Goal: Entertainment & Leisure: Browse casually

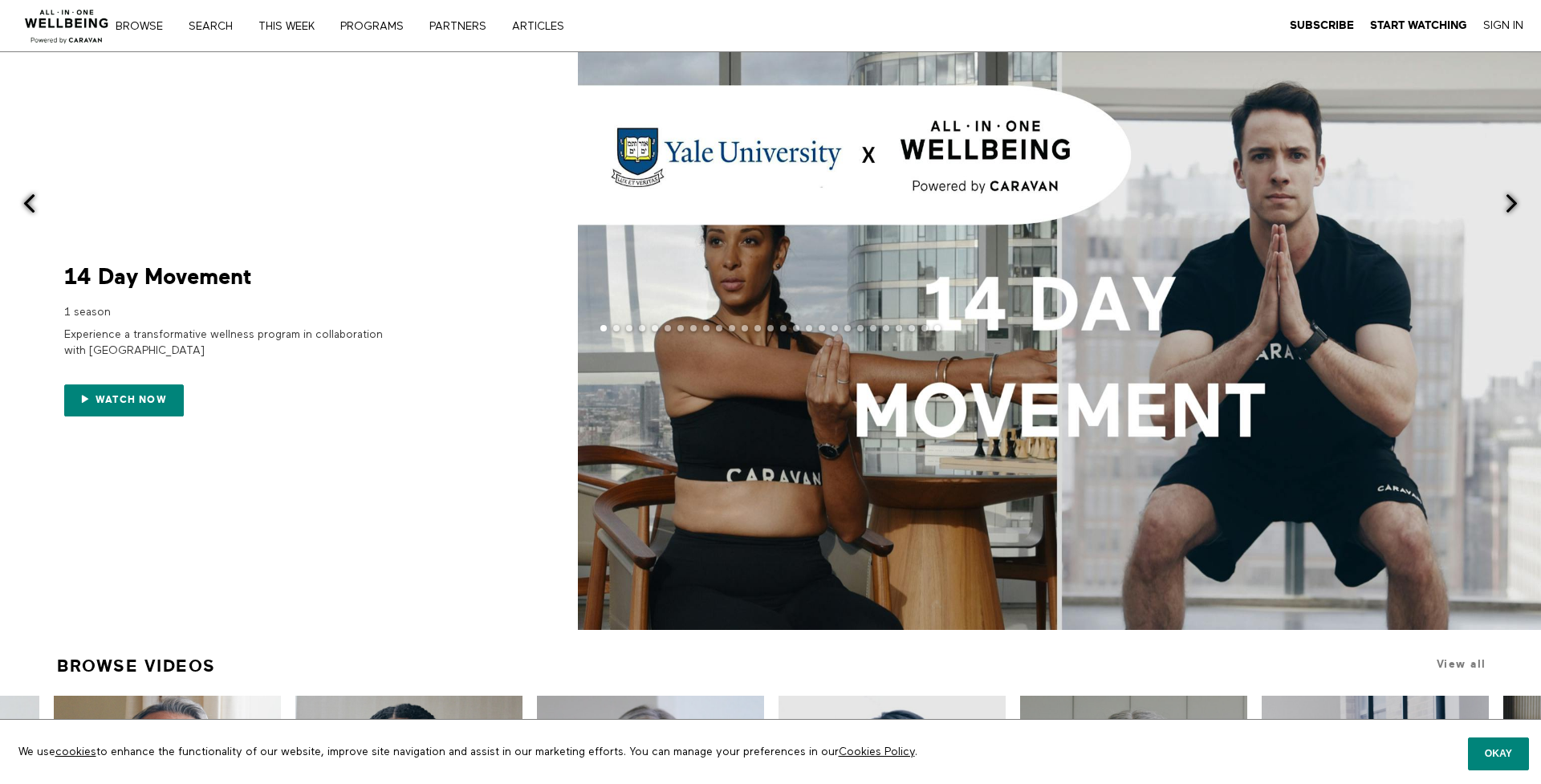
click at [1506, 204] on span at bounding box center [1511, 204] width 20 height 20
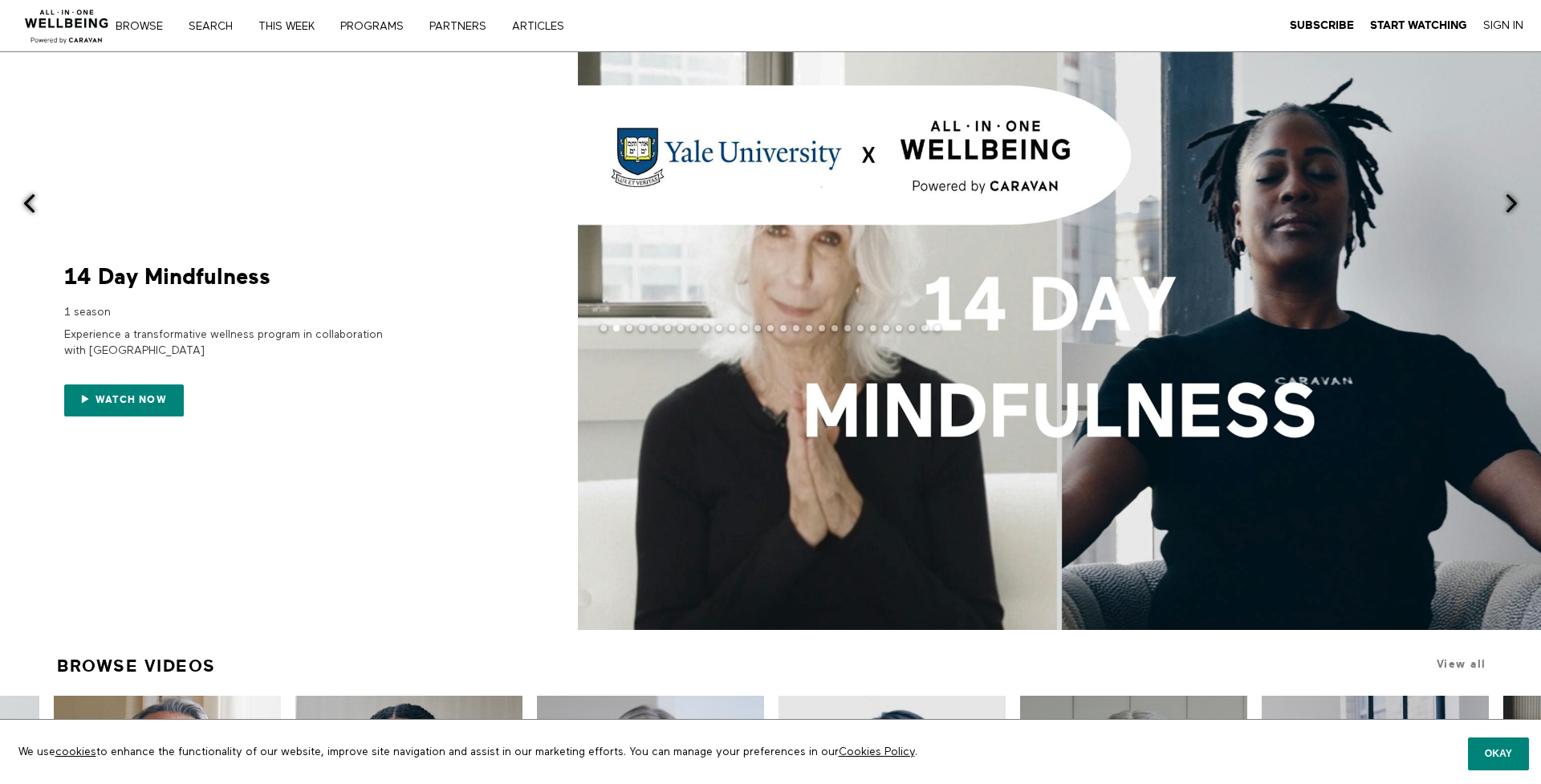
click at [1506, 204] on span at bounding box center [1511, 204] width 20 height 20
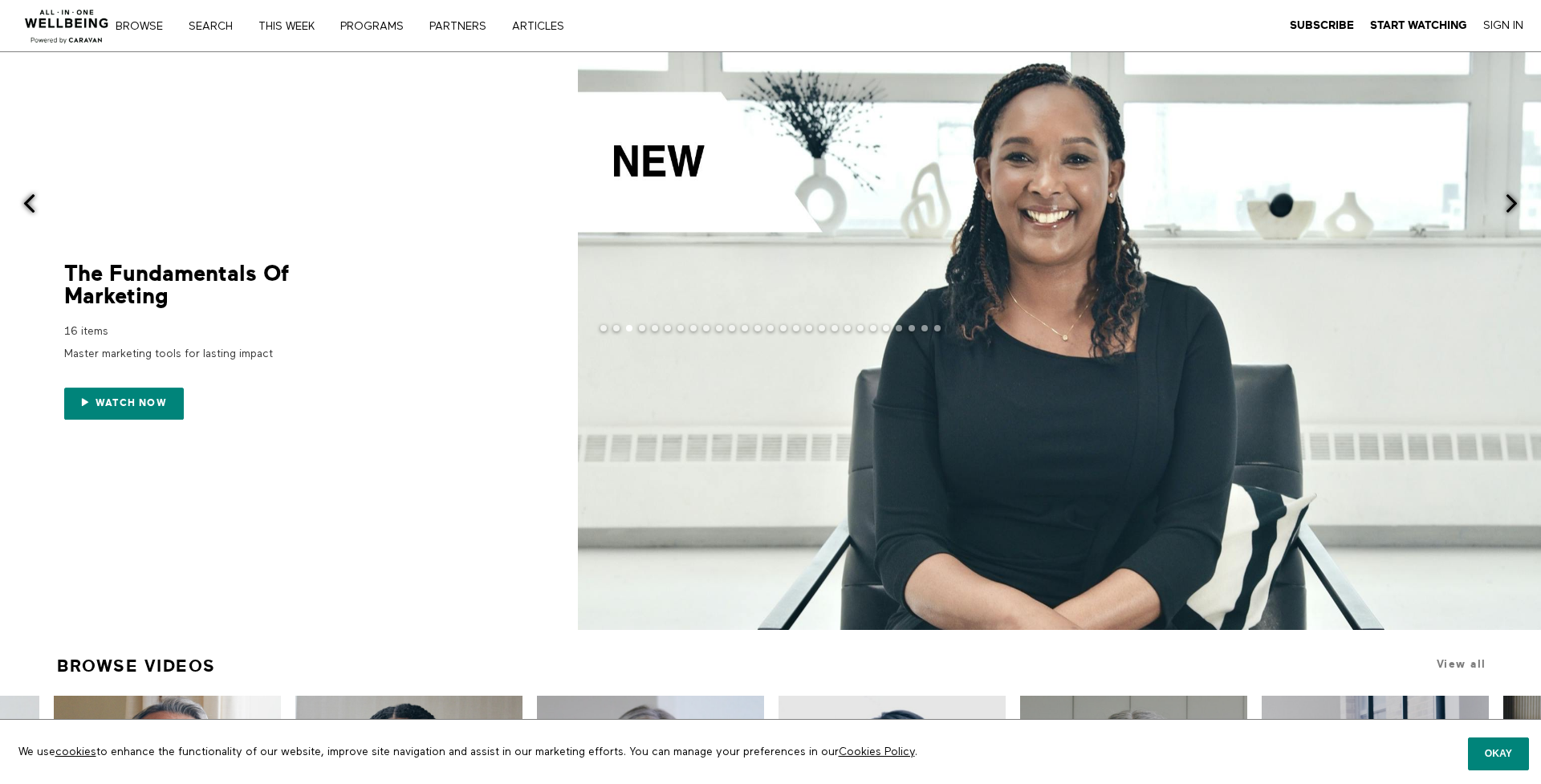
click at [1506, 204] on span at bounding box center [1511, 204] width 20 height 20
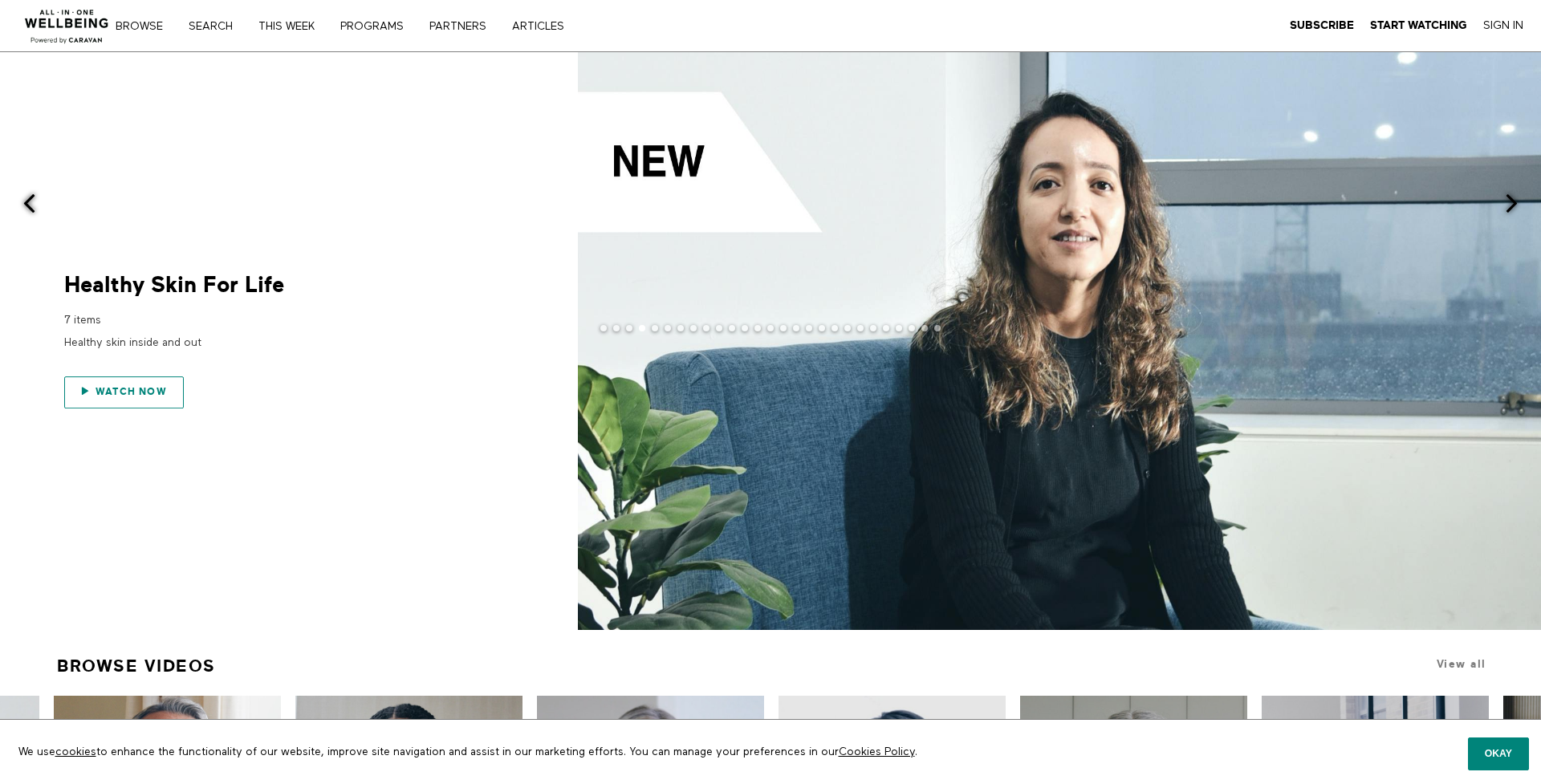
click at [148, 384] on link "Watch now" at bounding box center [124, 392] width 120 height 32
click at [1510, 204] on span at bounding box center [1511, 204] width 20 height 20
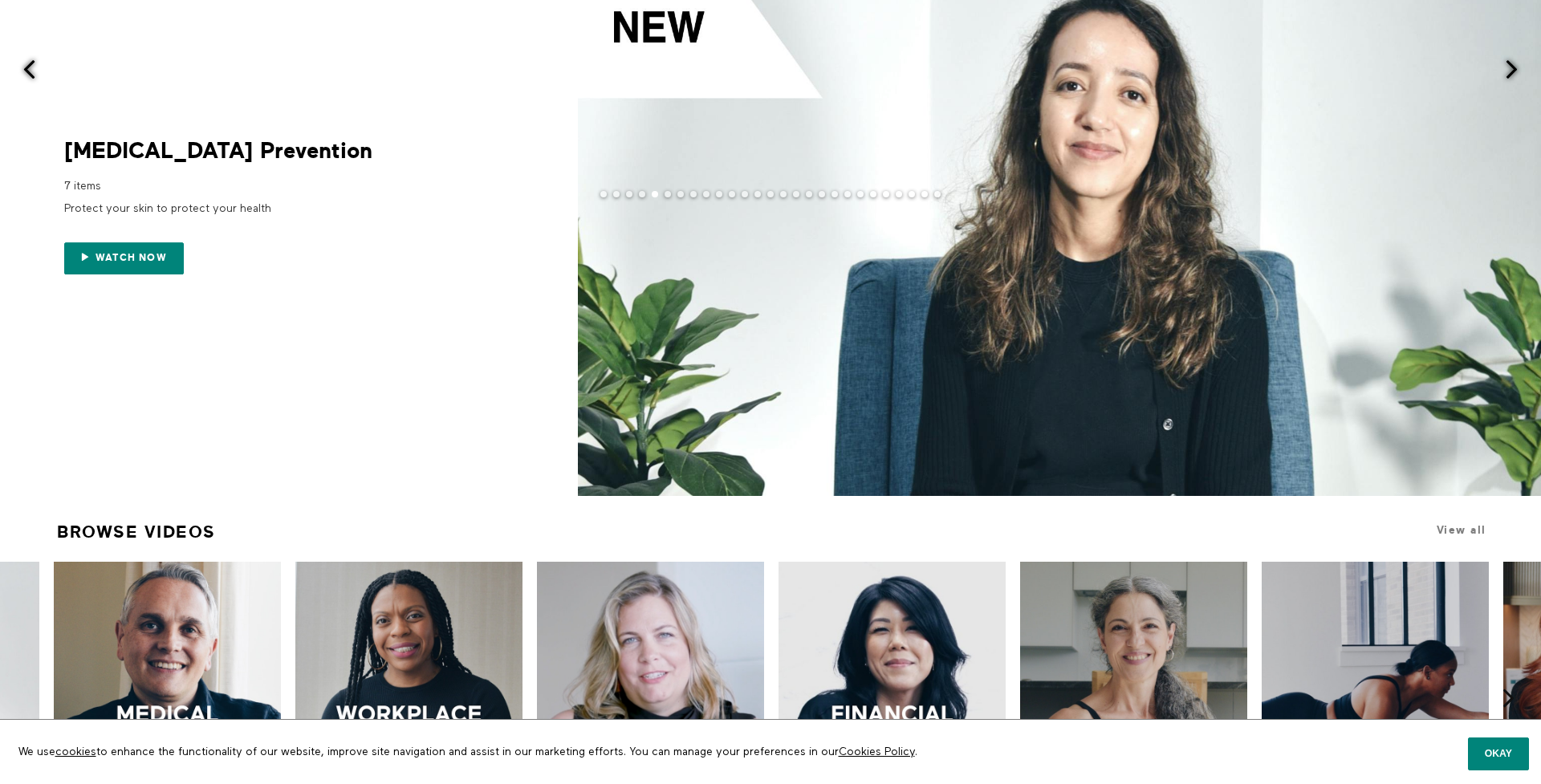
scroll to position [72, 0]
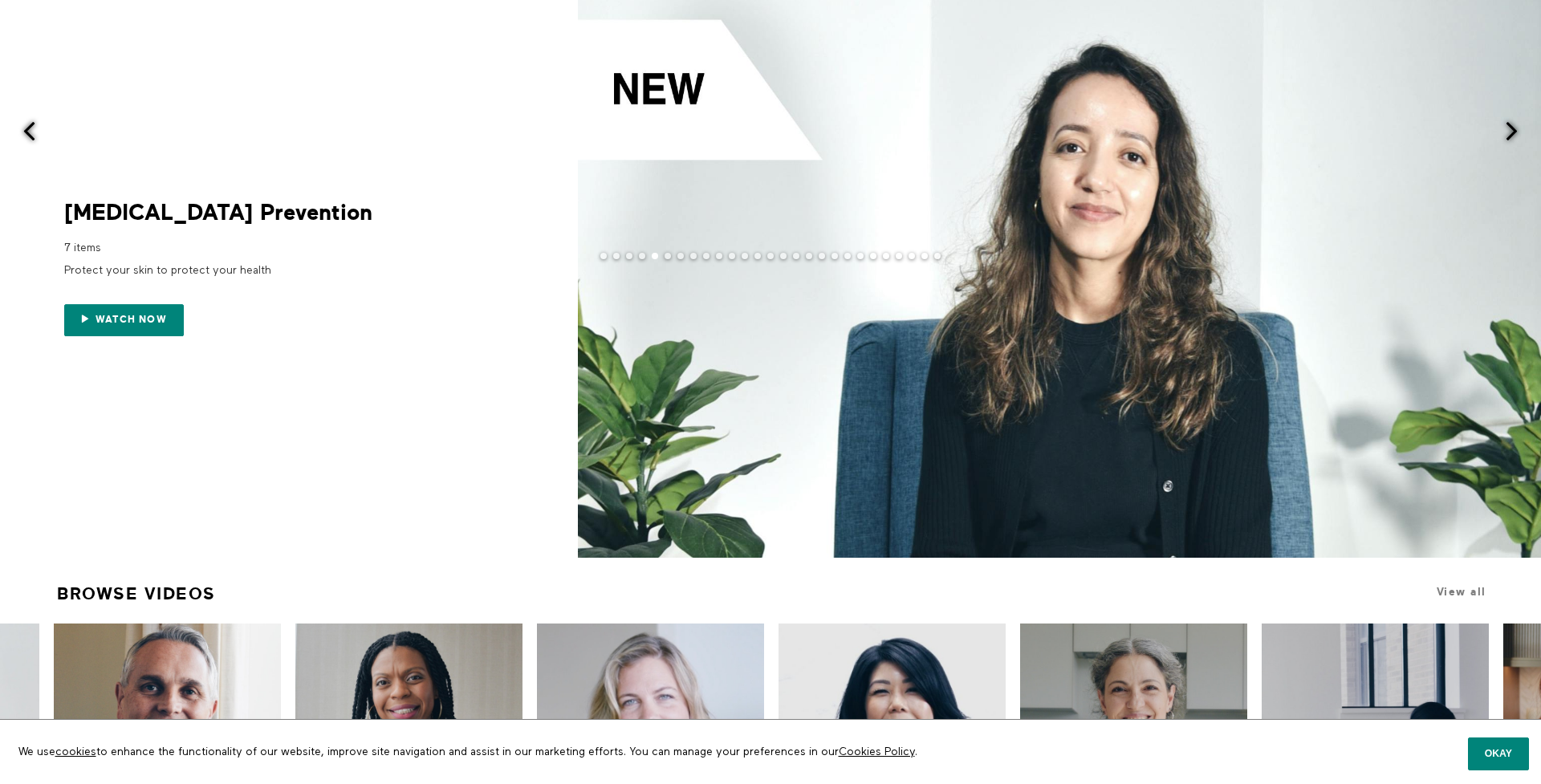
click at [1505, 128] on span at bounding box center [1511, 131] width 20 height 20
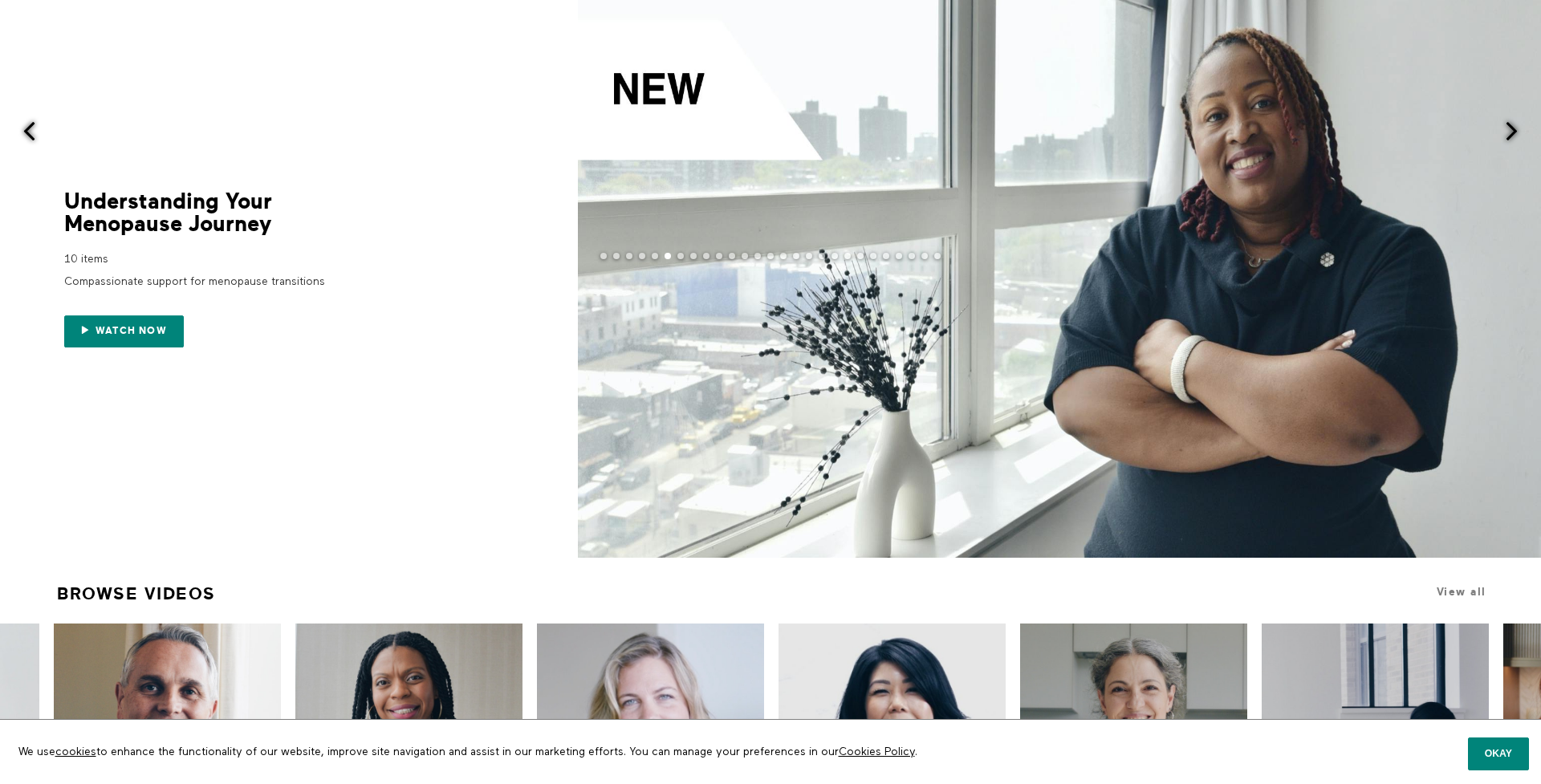
click at [1505, 128] on span at bounding box center [1511, 131] width 20 height 20
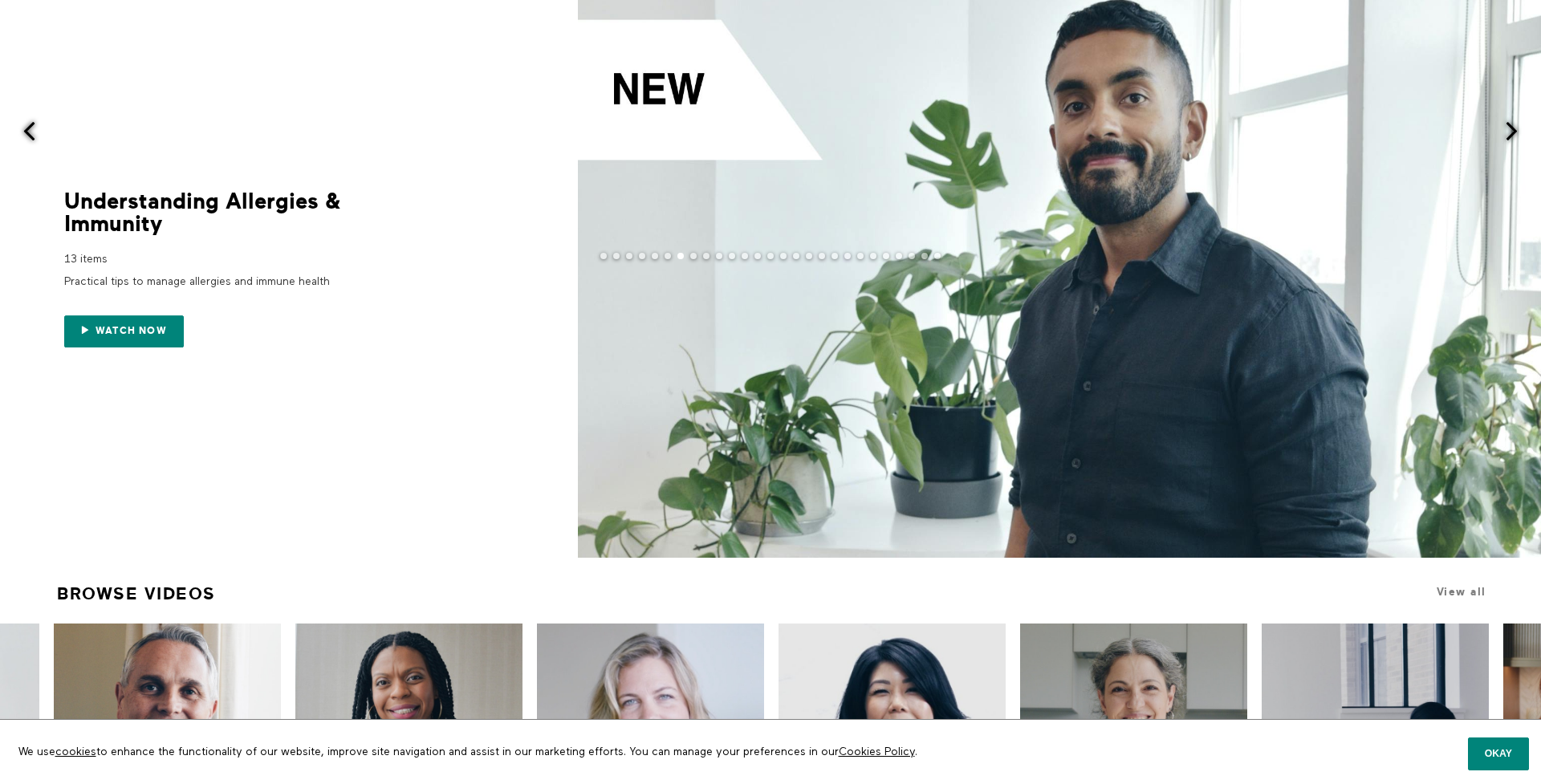
click at [1505, 128] on span at bounding box center [1511, 131] width 20 height 20
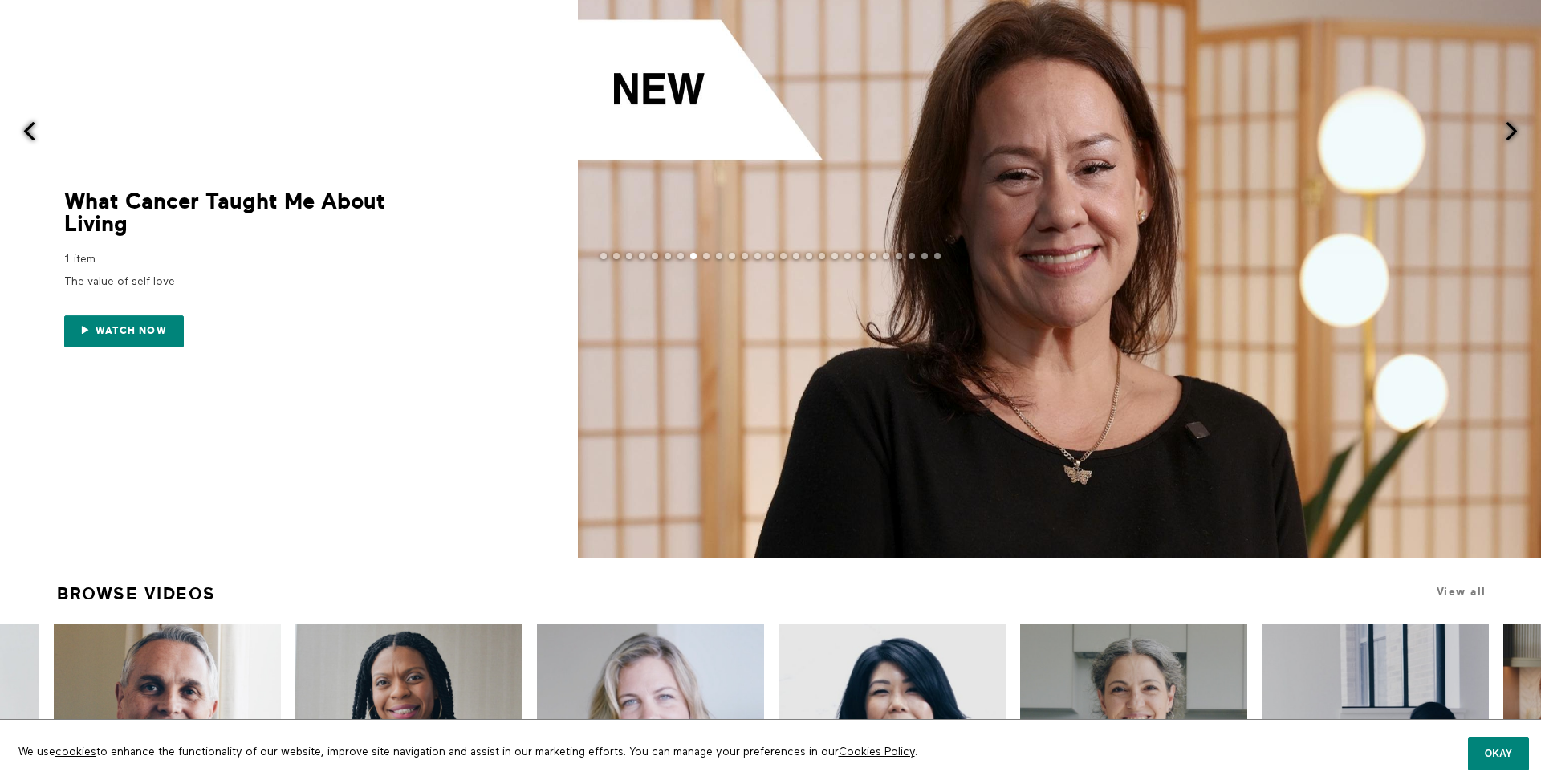
click at [1505, 128] on span at bounding box center [1511, 131] width 20 height 20
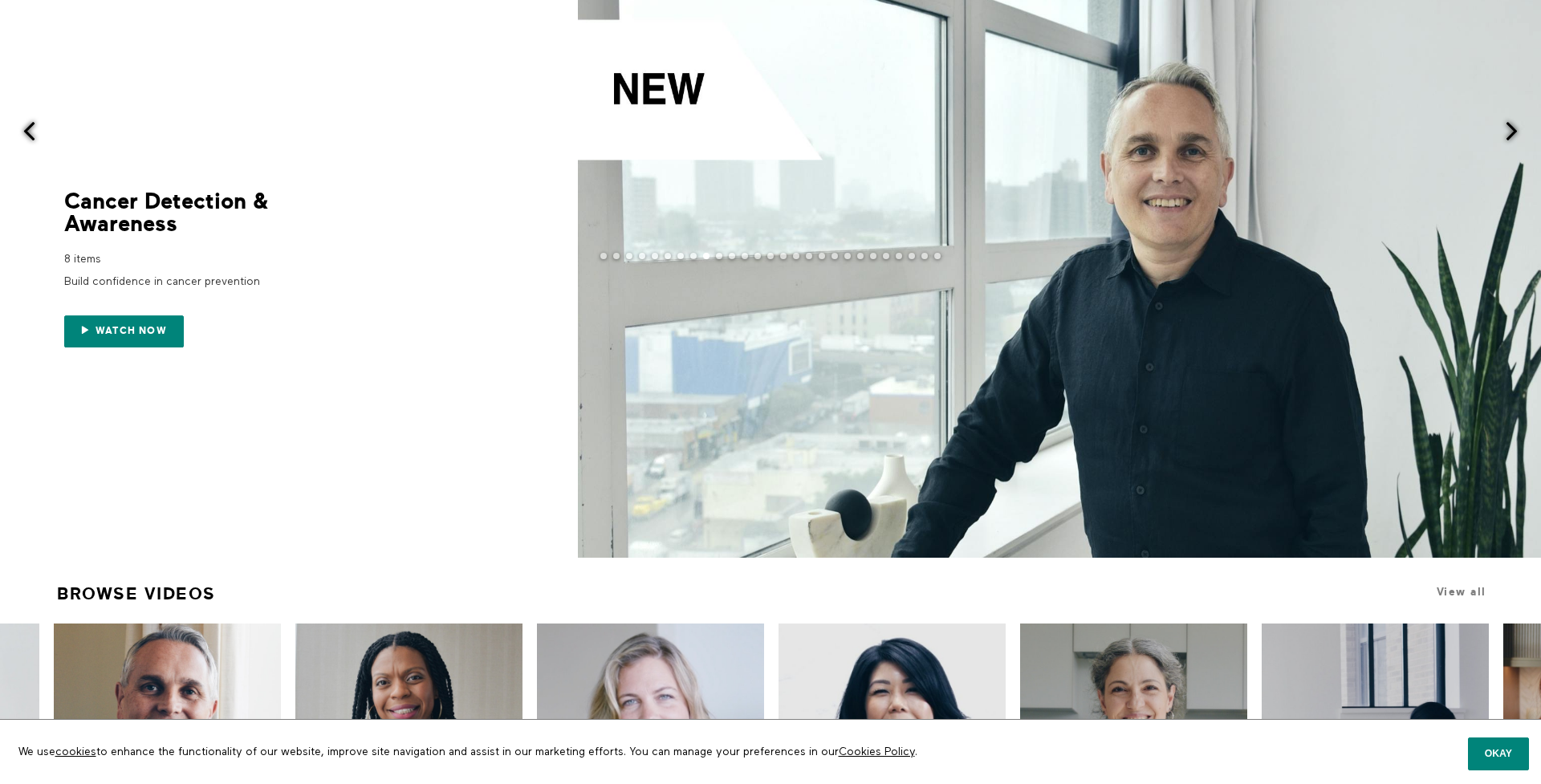
click at [1505, 128] on span at bounding box center [1511, 131] width 20 height 20
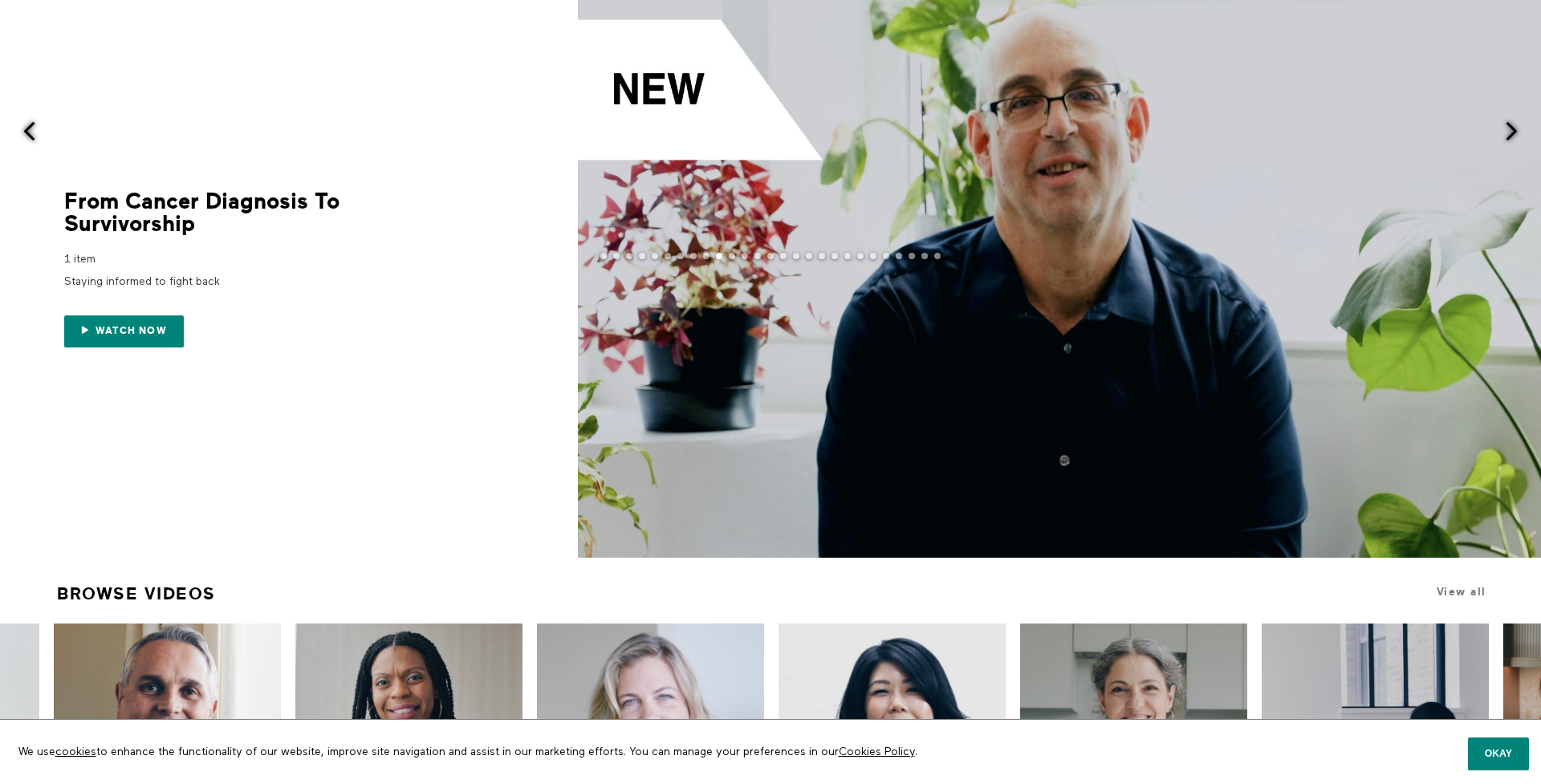
click at [1505, 128] on span at bounding box center [1511, 131] width 20 height 20
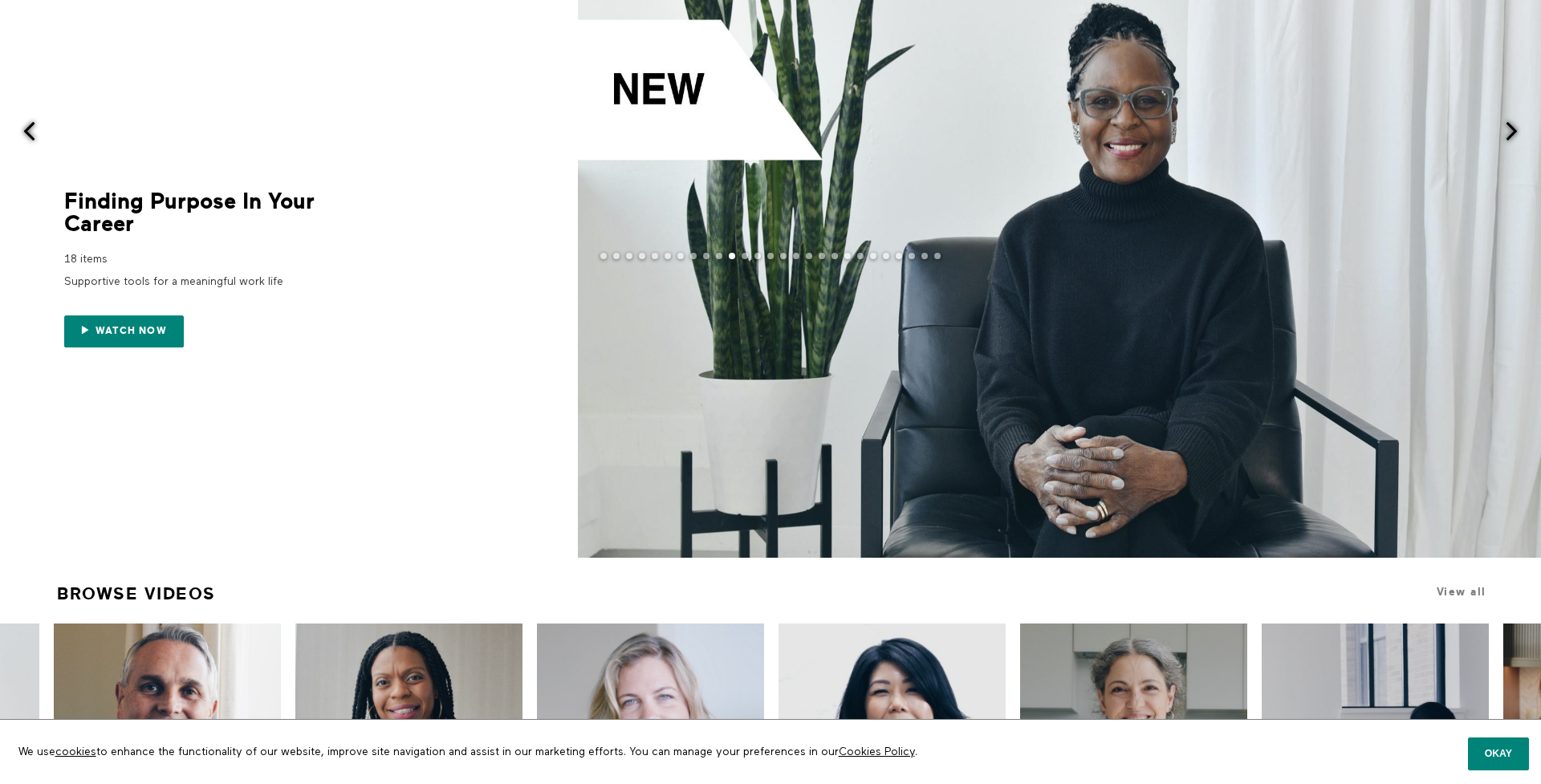
click at [1505, 128] on span at bounding box center [1511, 131] width 20 height 20
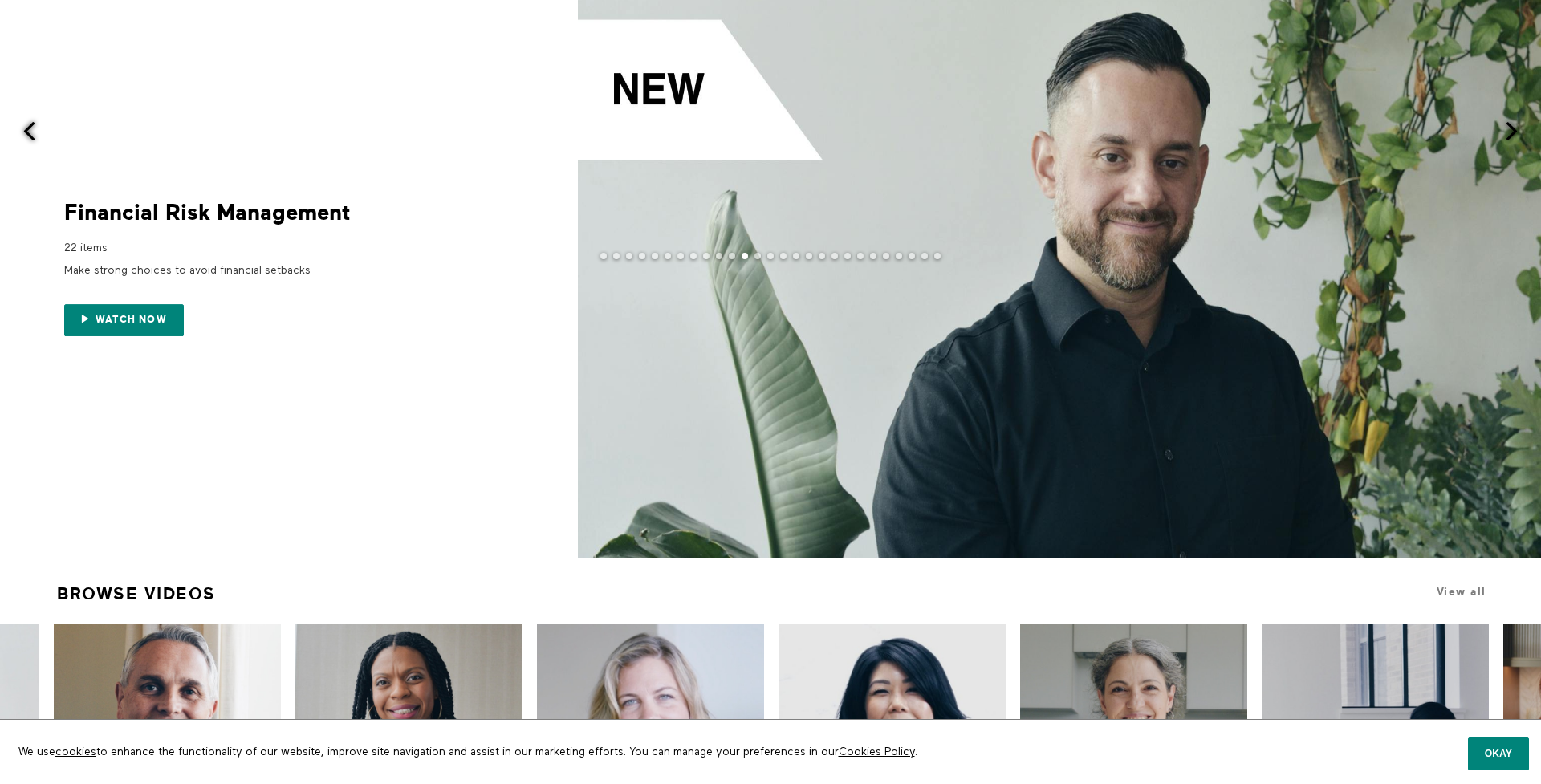
click at [1505, 128] on span at bounding box center [1511, 131] width 20 height 20
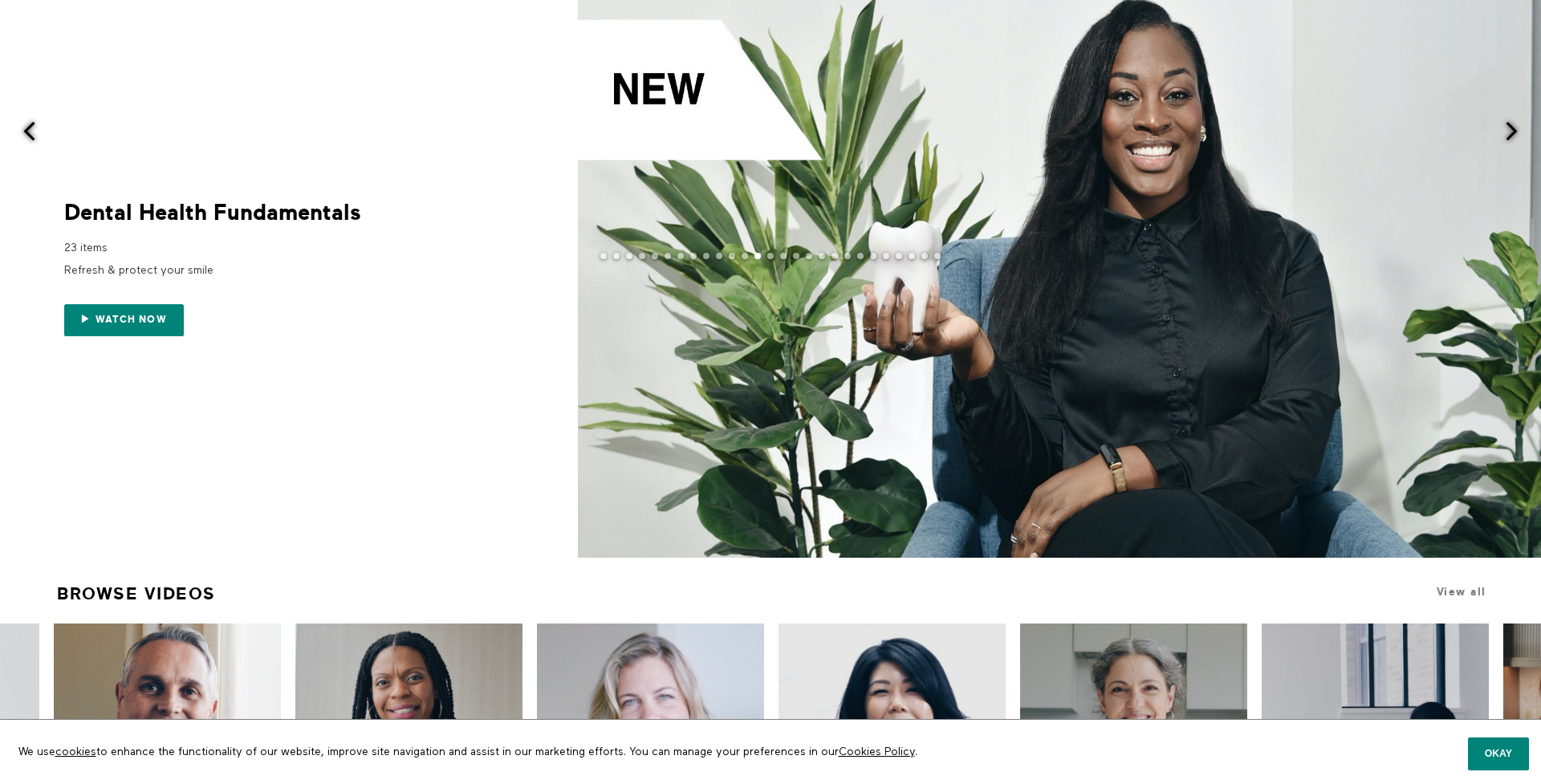
click at [1505, 128] on span at bounding box center [1511, 131] width 20 height 20
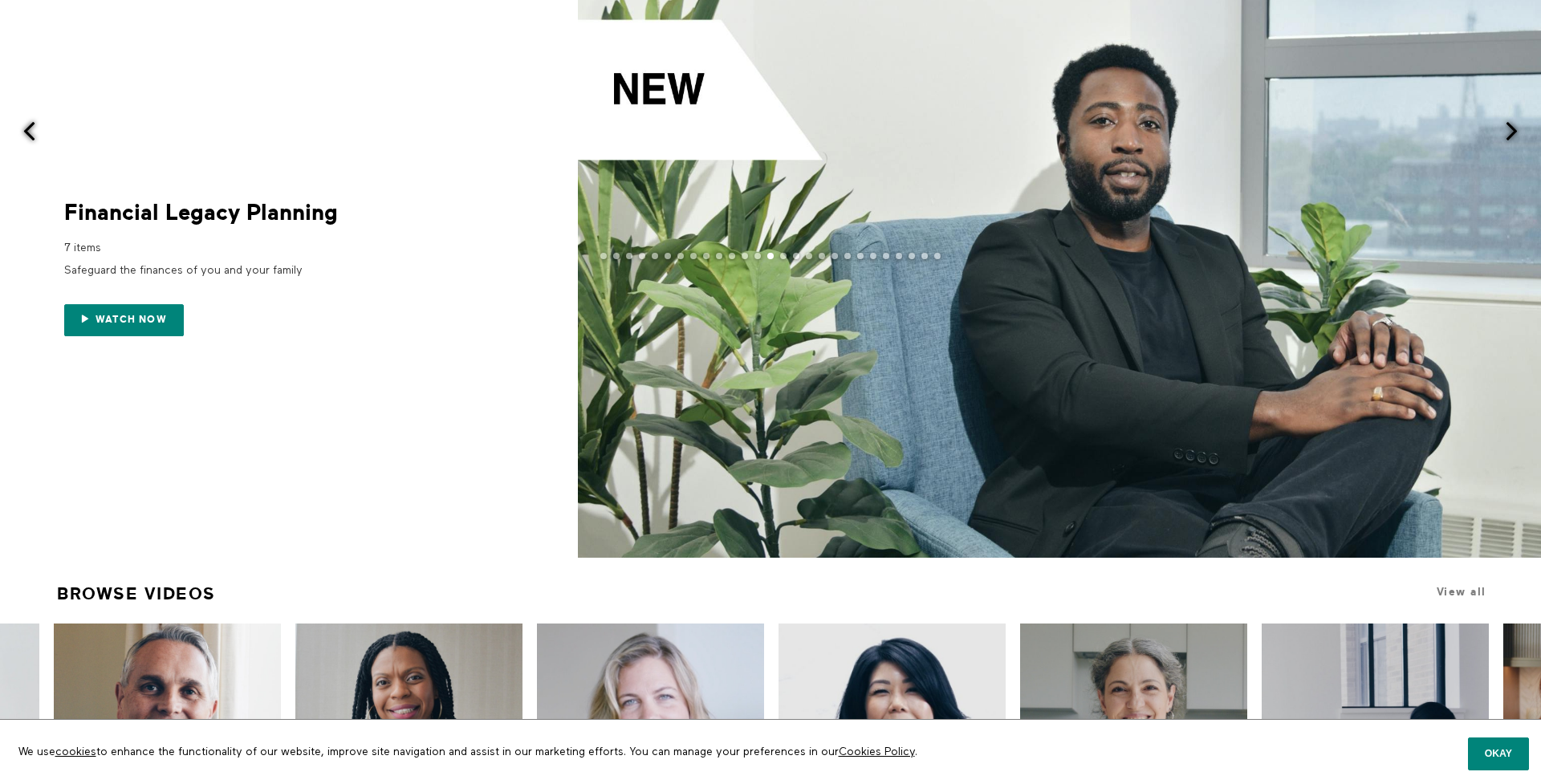
click at [1505, 128] on span at bounding box center [1511, 131] width 20 height 20
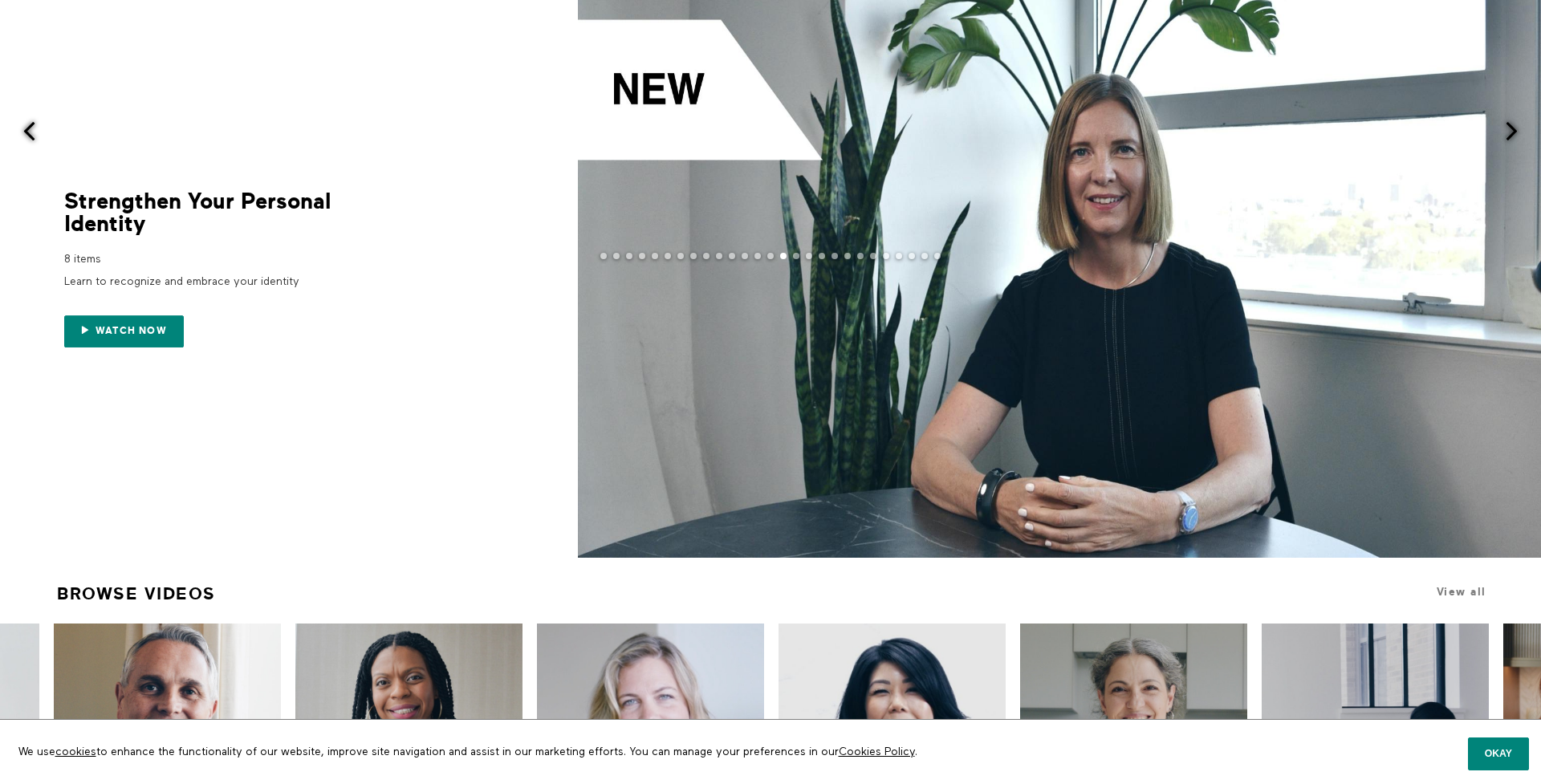
click at [1505, 128] on span at bounding box center [1511, 131] width 20 height 20
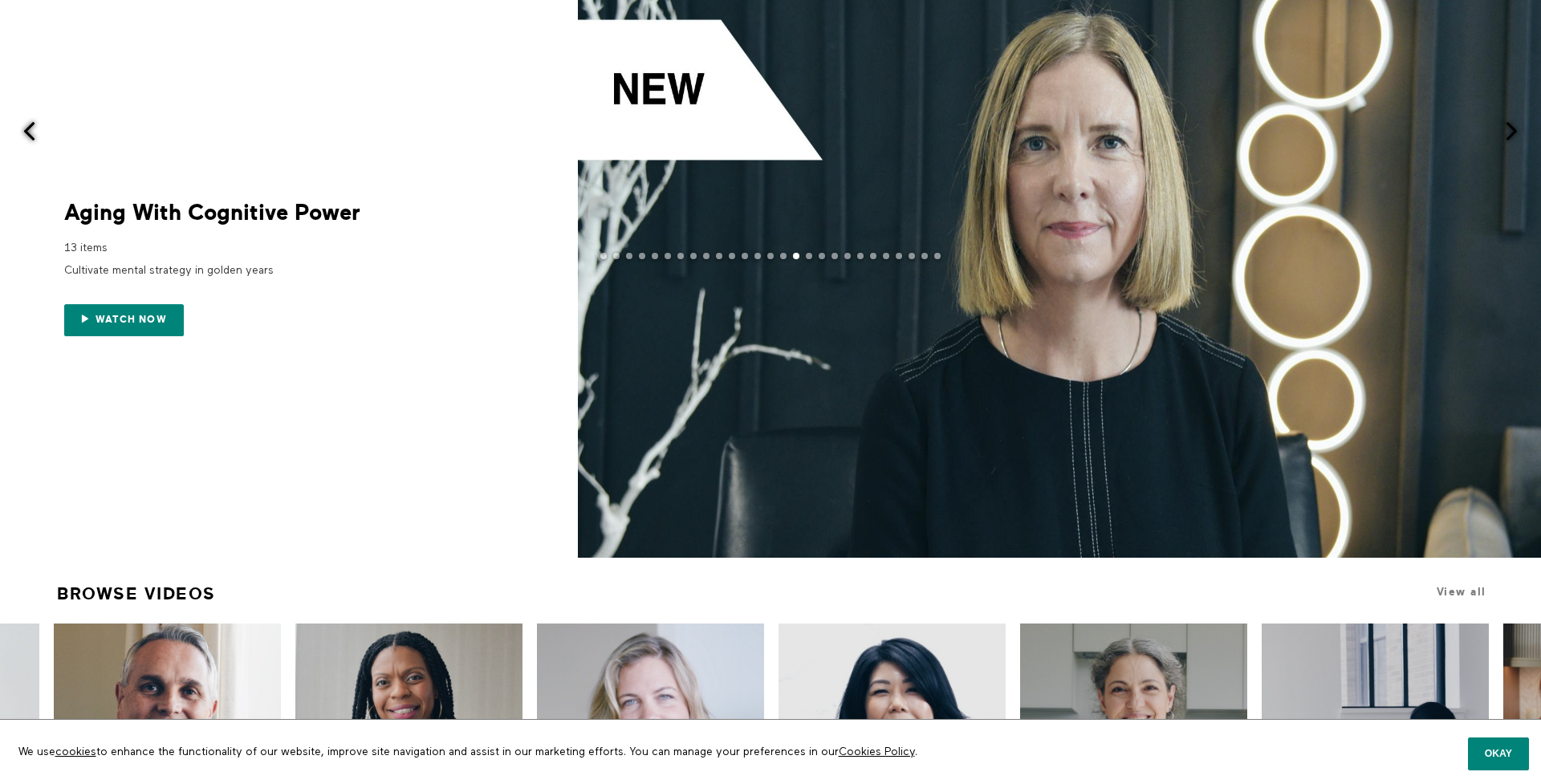
click at [1505, 128] on span at bounding box center [1511, 131] width 20 height 20
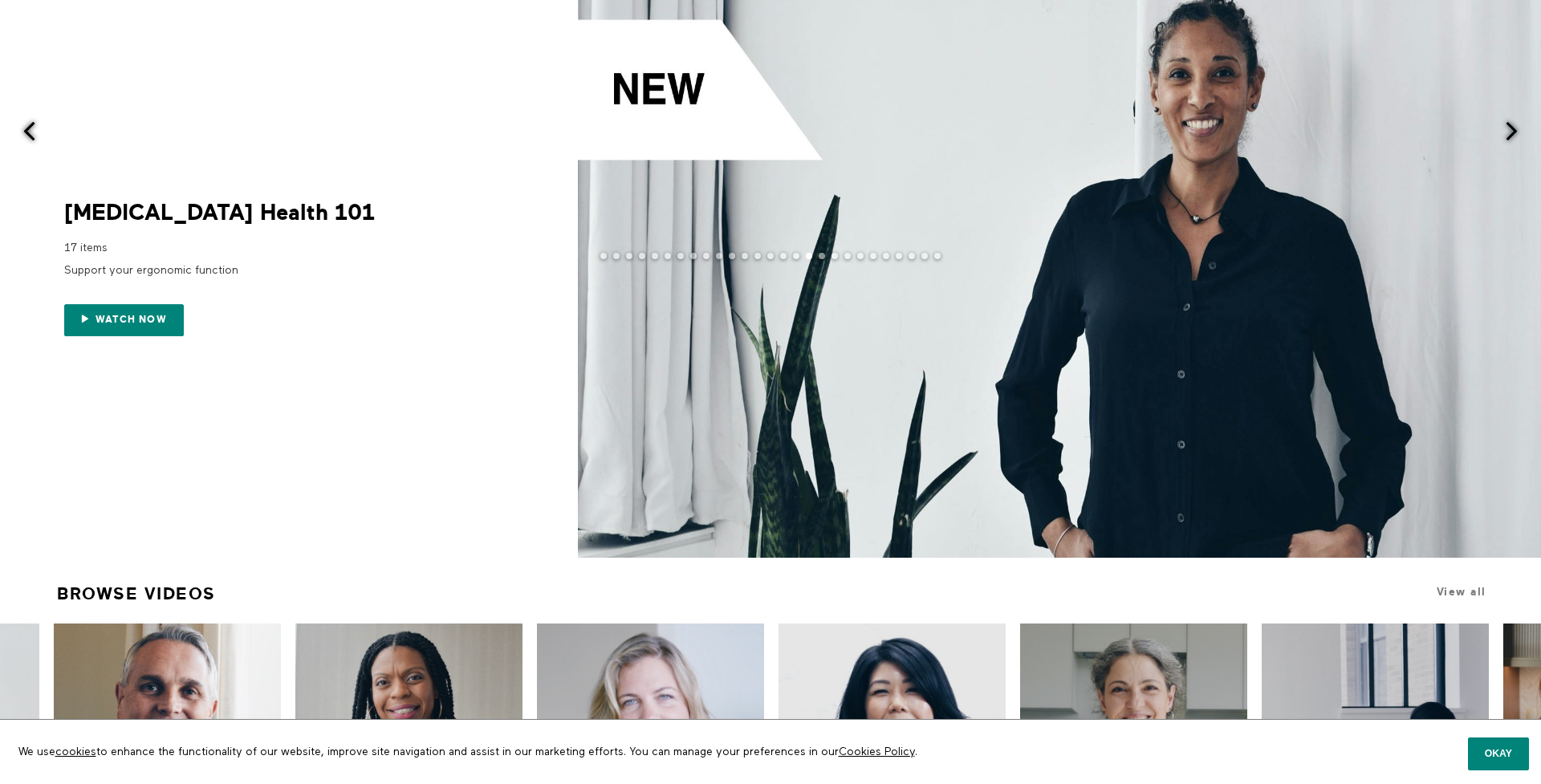
click at [1505, 128] on span at bounding box center [1511, 131] width 20 height 20
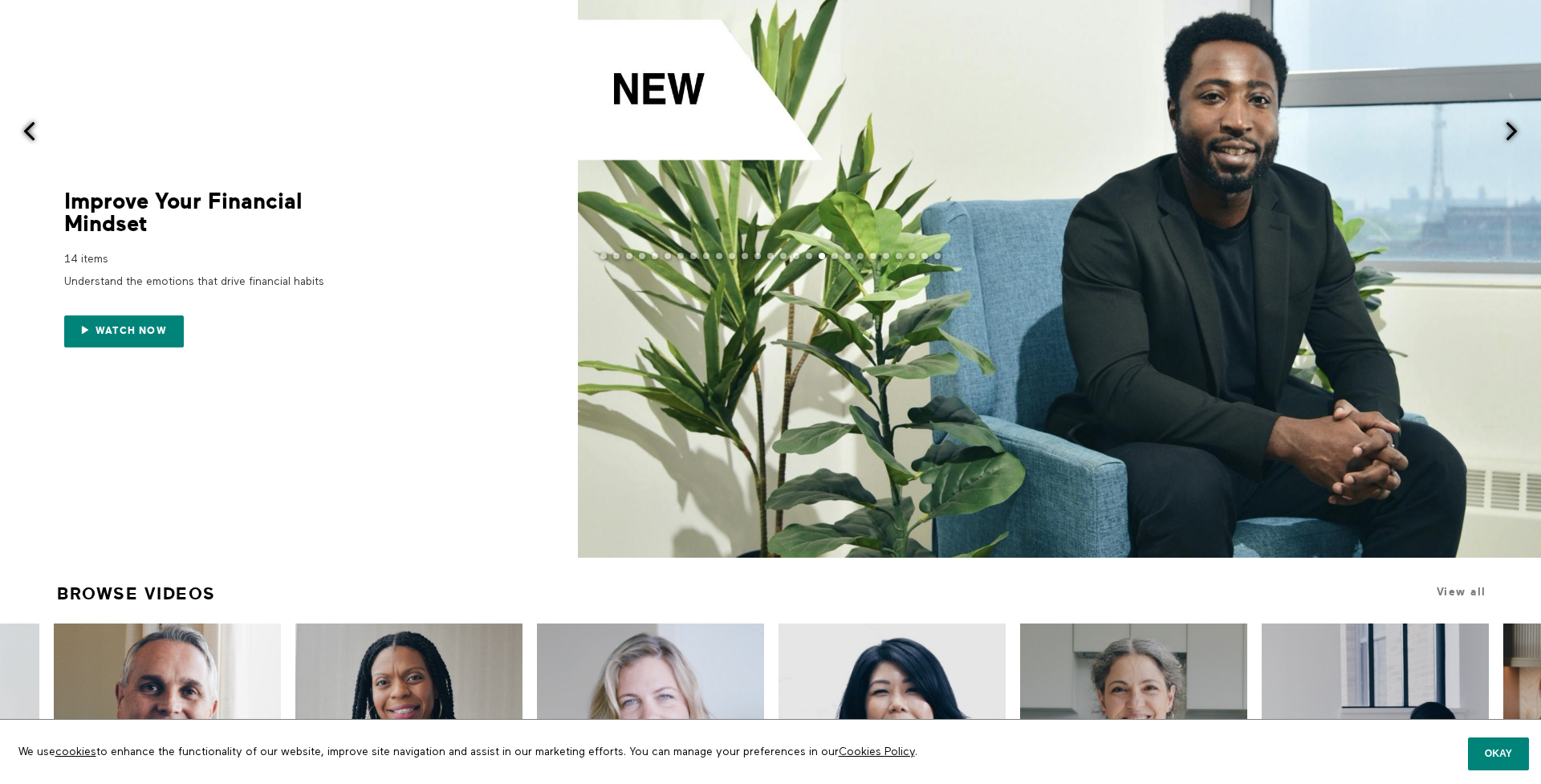
click at [1505, 128] on span at bounding box center [1511, 131] width 20 height 20
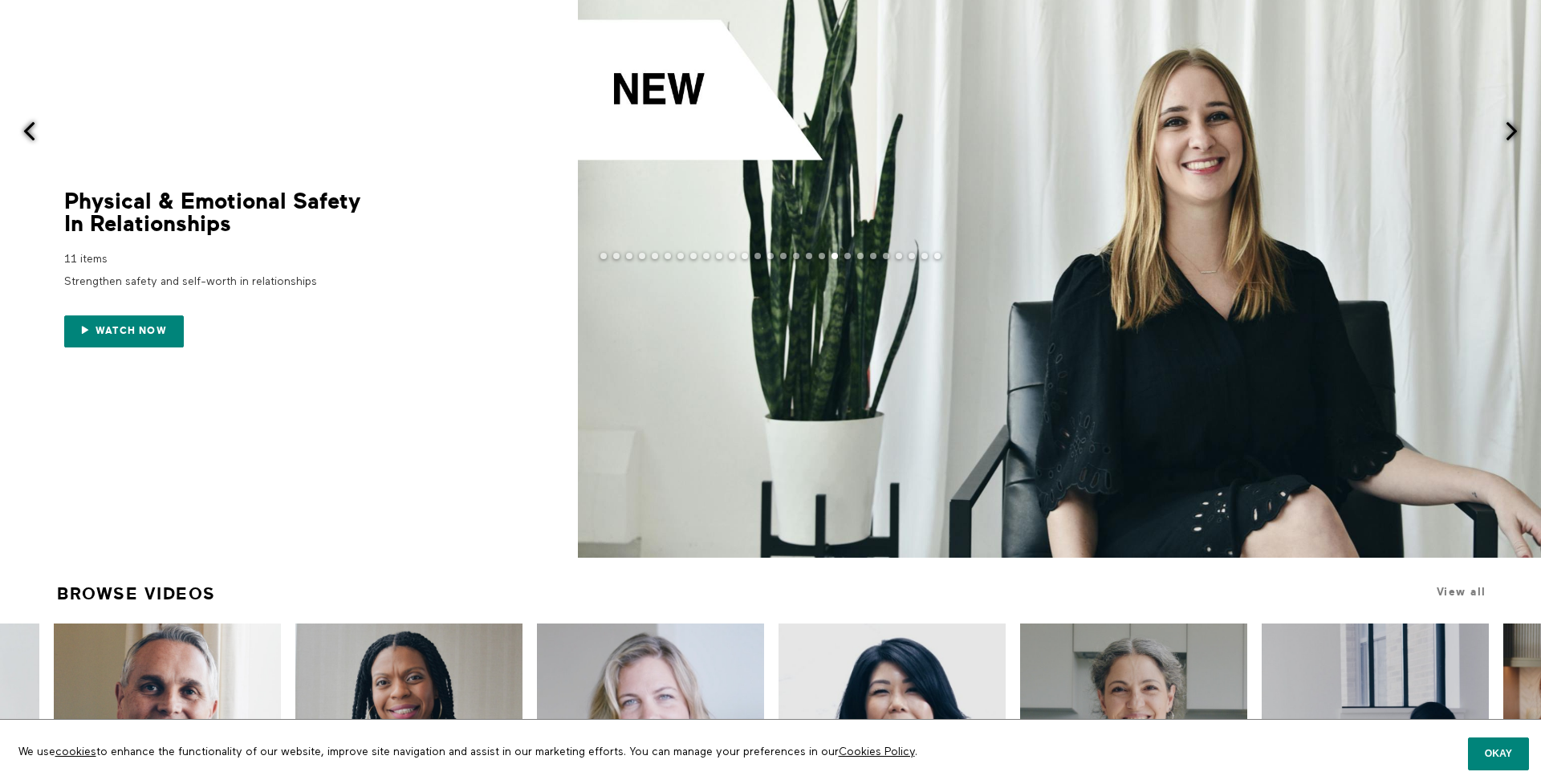
click at [1505, 128] on span at bounding box center [1511, 131] width 20 height 20
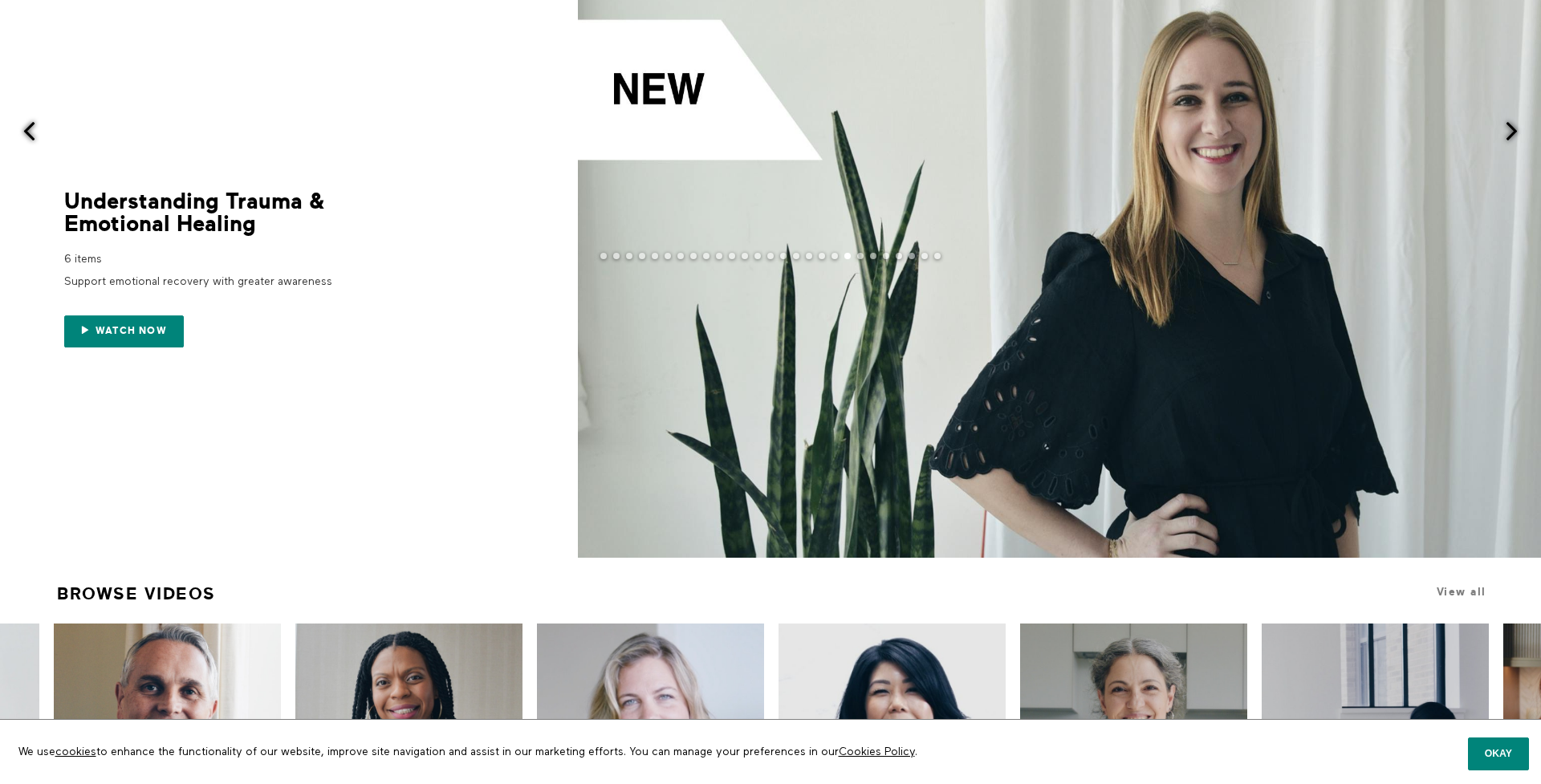
click at [1505, 128] on span at bounding box center [1511, 131] width 20 height 20
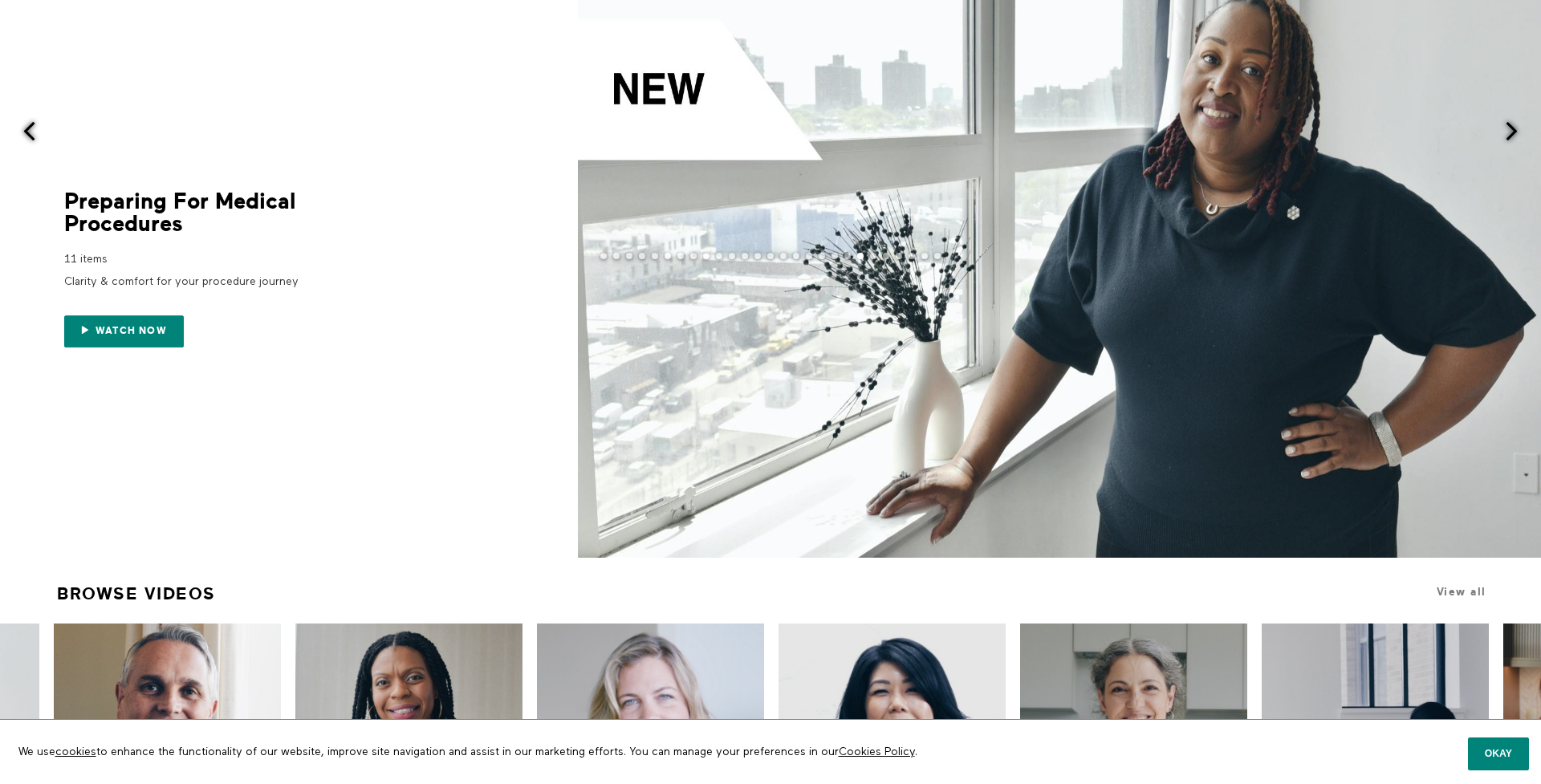
click at [1505, 128] on span at bounding box center [1511, 131] width 20 height 20
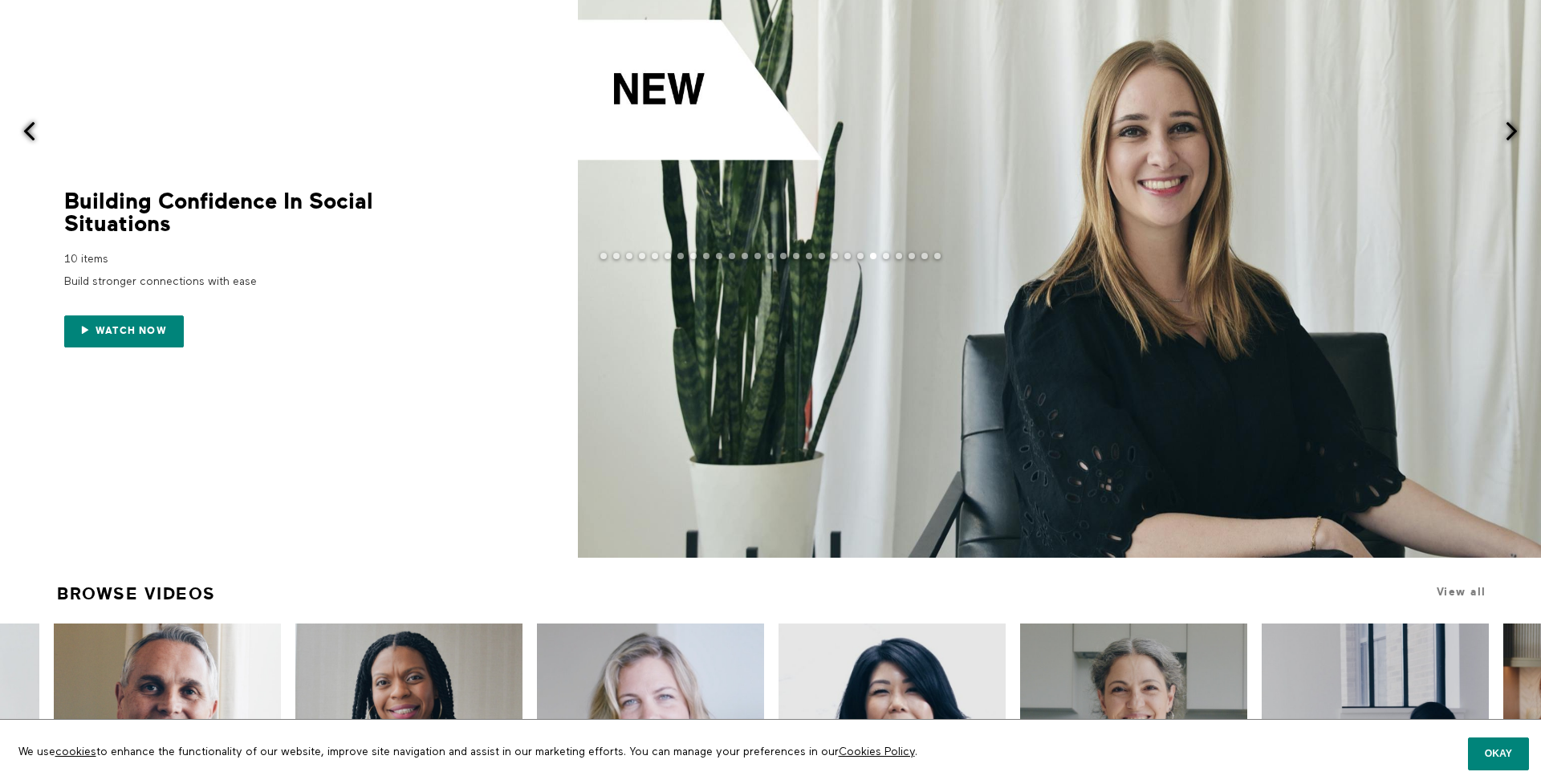
click at [1505, 128] on span at bounding box center [1511, 131] width 20 height 20
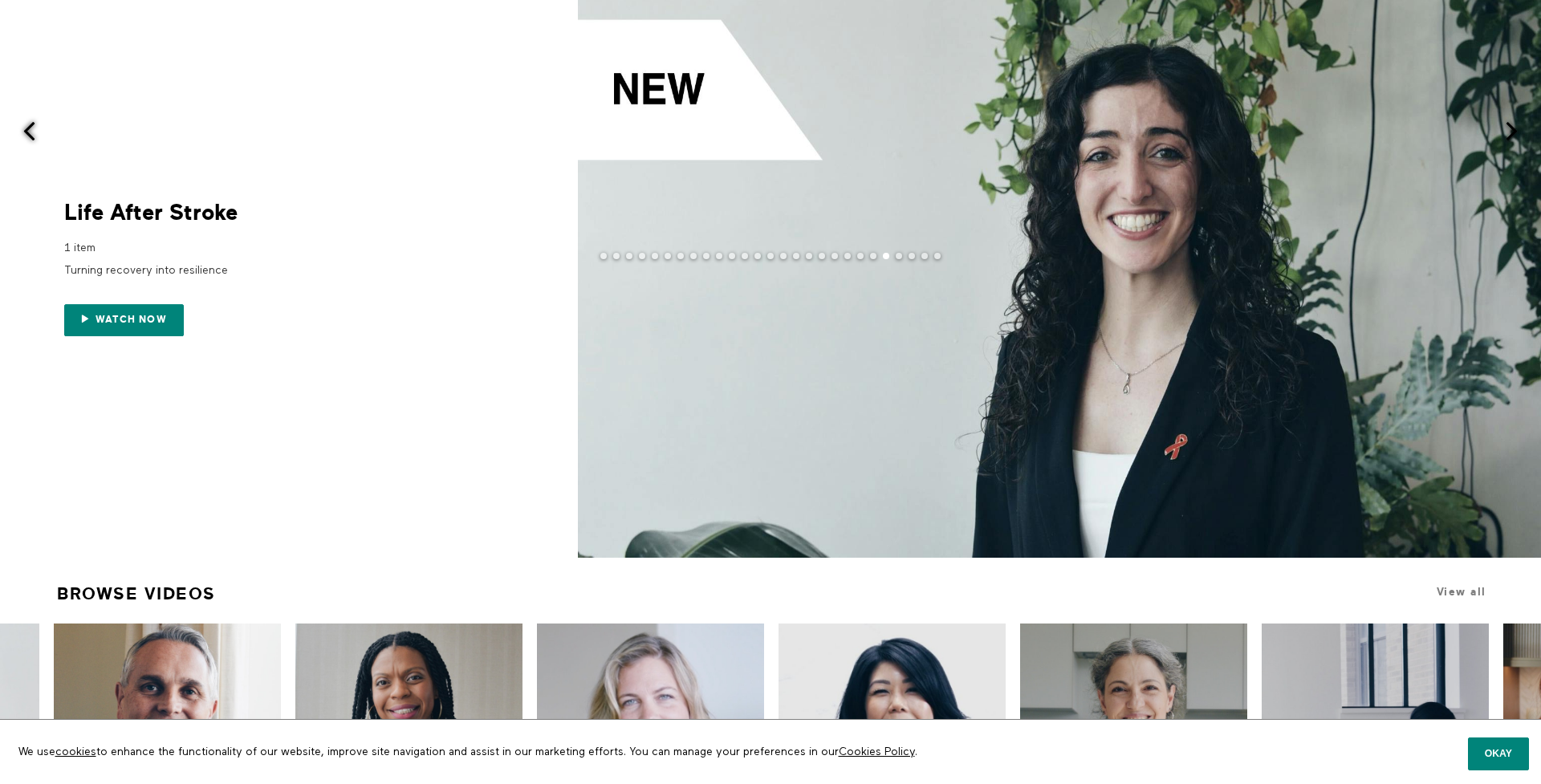
click at [1505, 128] on span at bounding box center [1511, 131] width 20 height 20
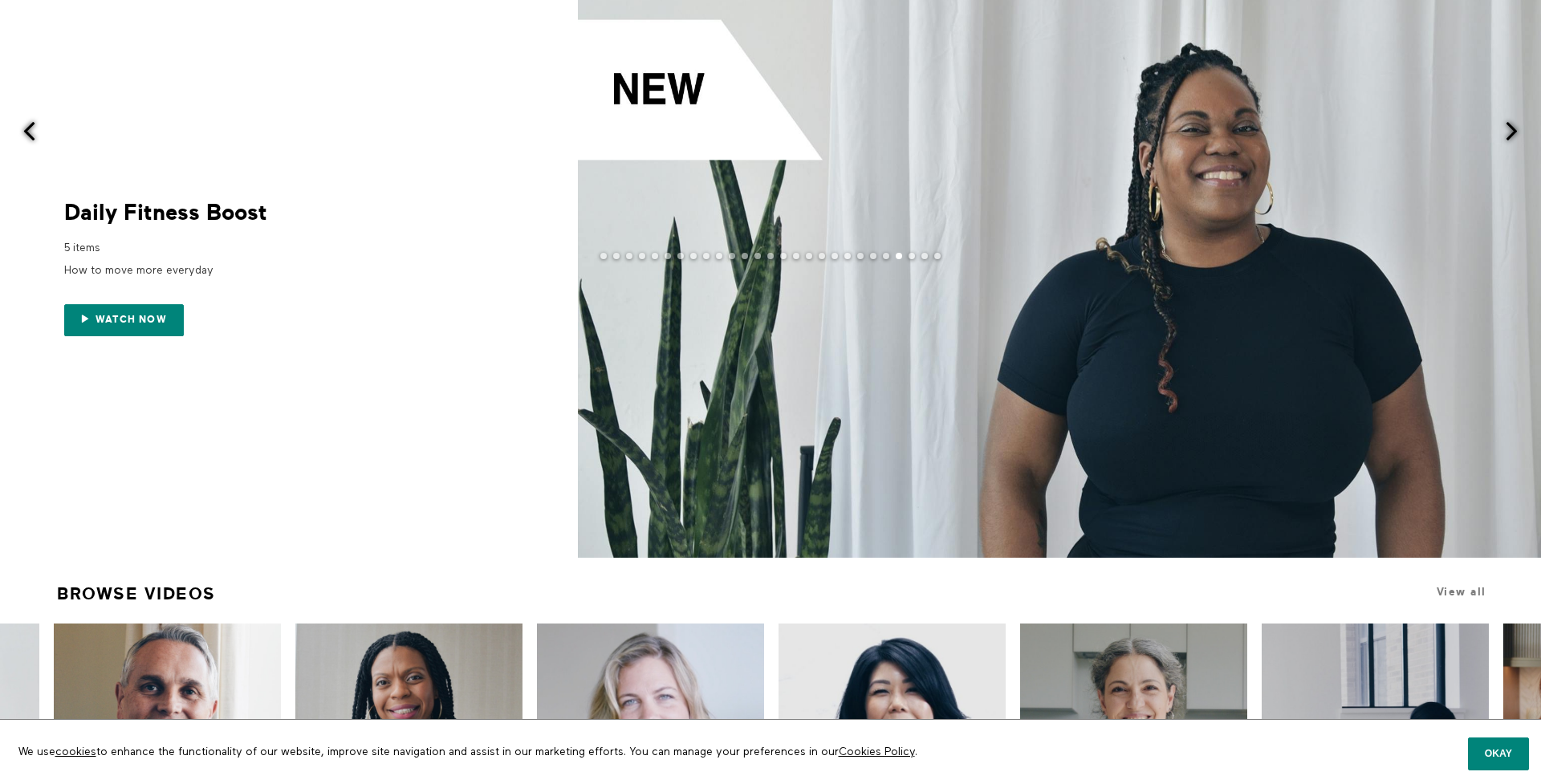
click at [1505, 128] on span at bounding box center [1511, 131] width 20 height 20
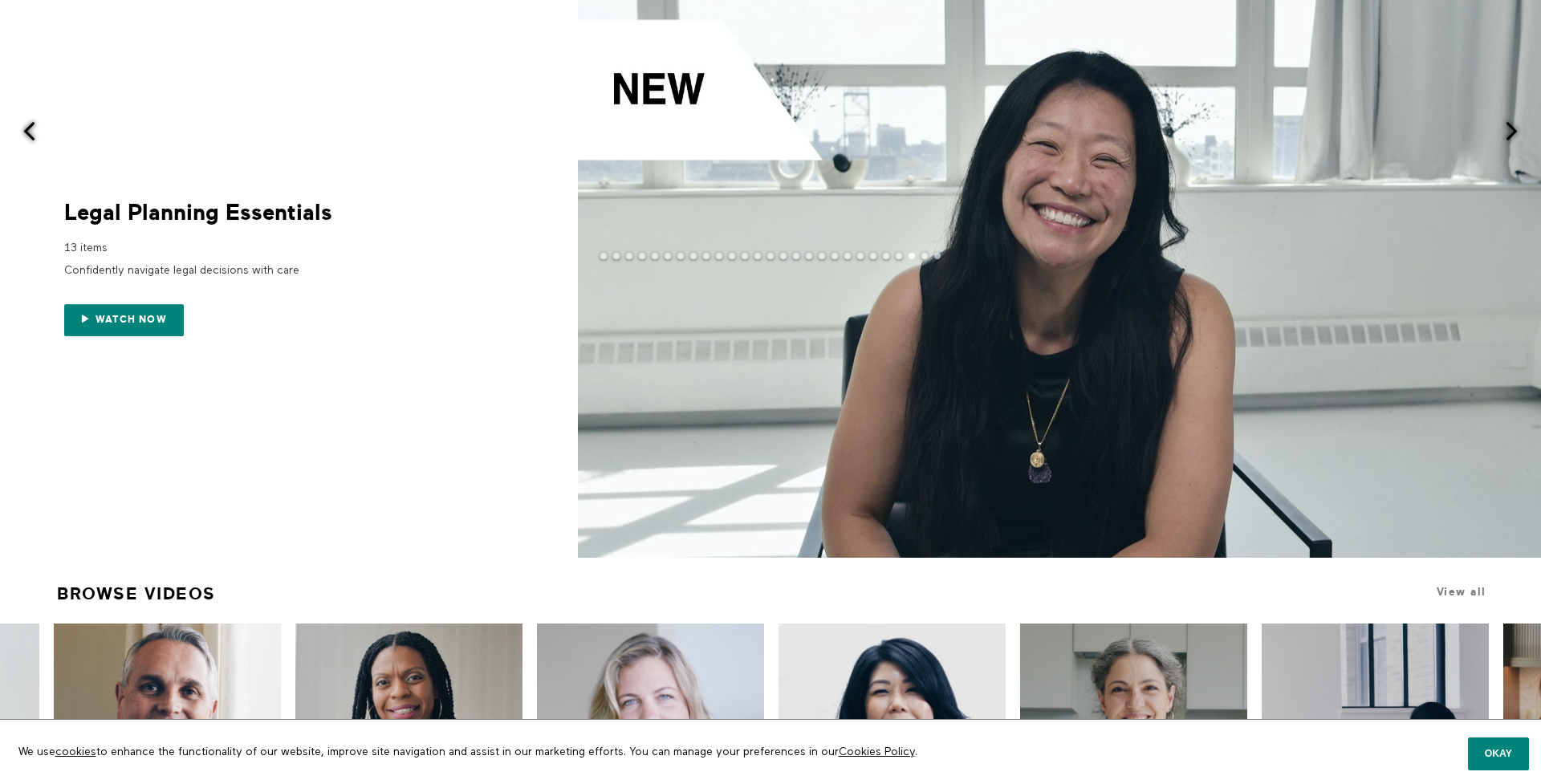
click at [1505, 128] on span at bounding box center [1511, 131] width 20 height 20
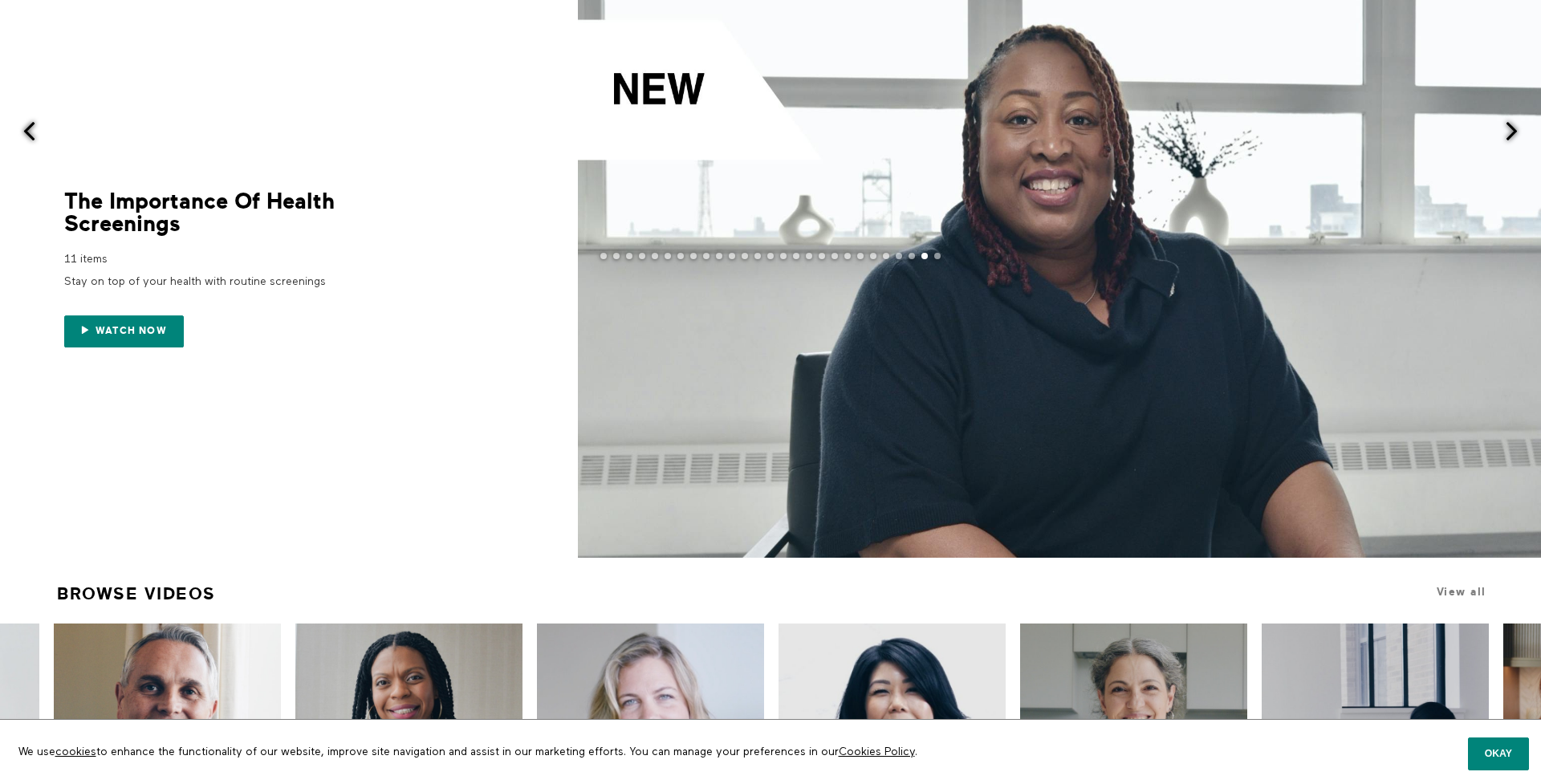
click at [1505, 128] on span at bounding box center [1511, 131] width 20 height 20
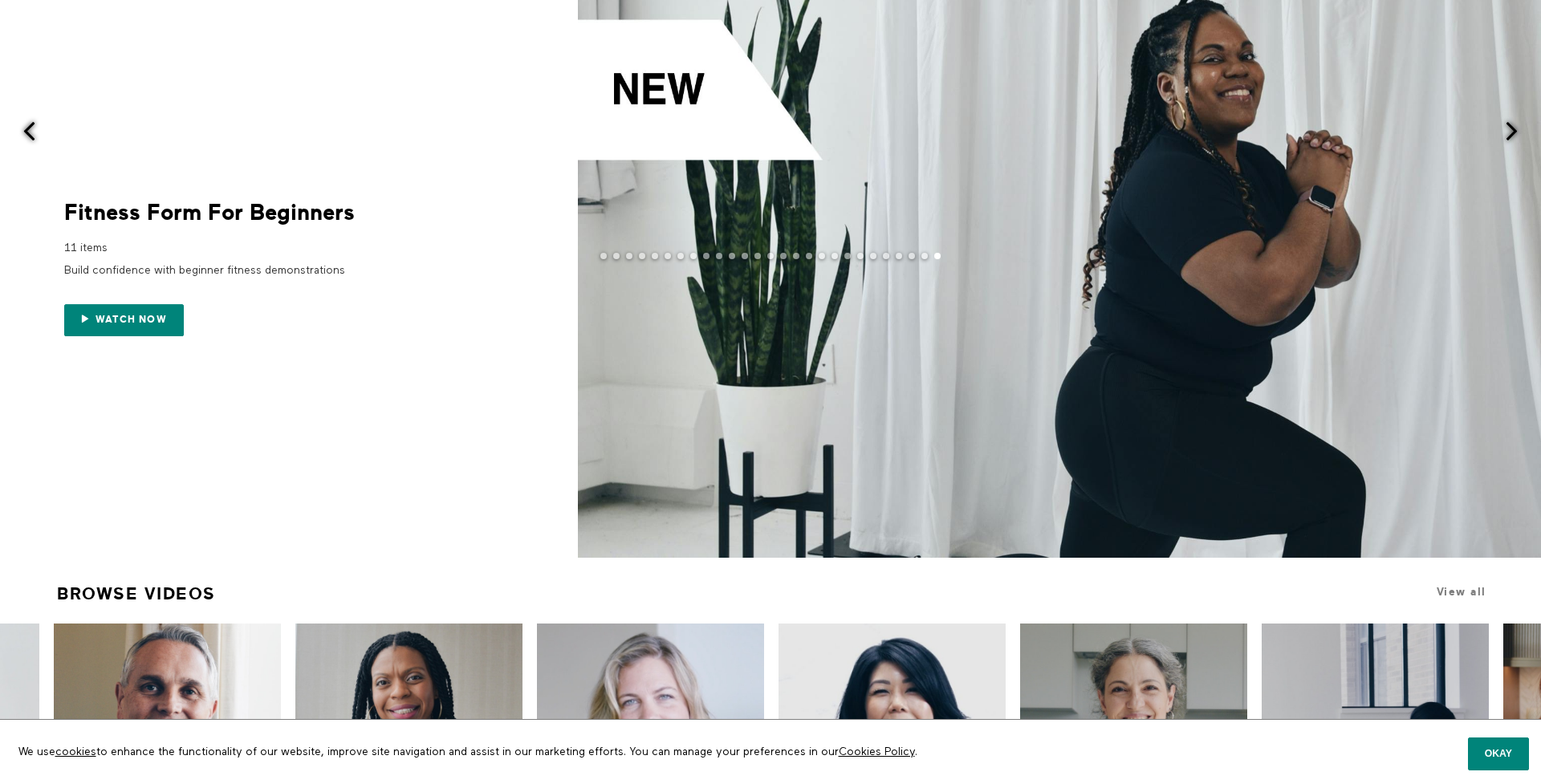
click at [1505, 128] on span at bounding box center [1511, 131] width 20 height 20
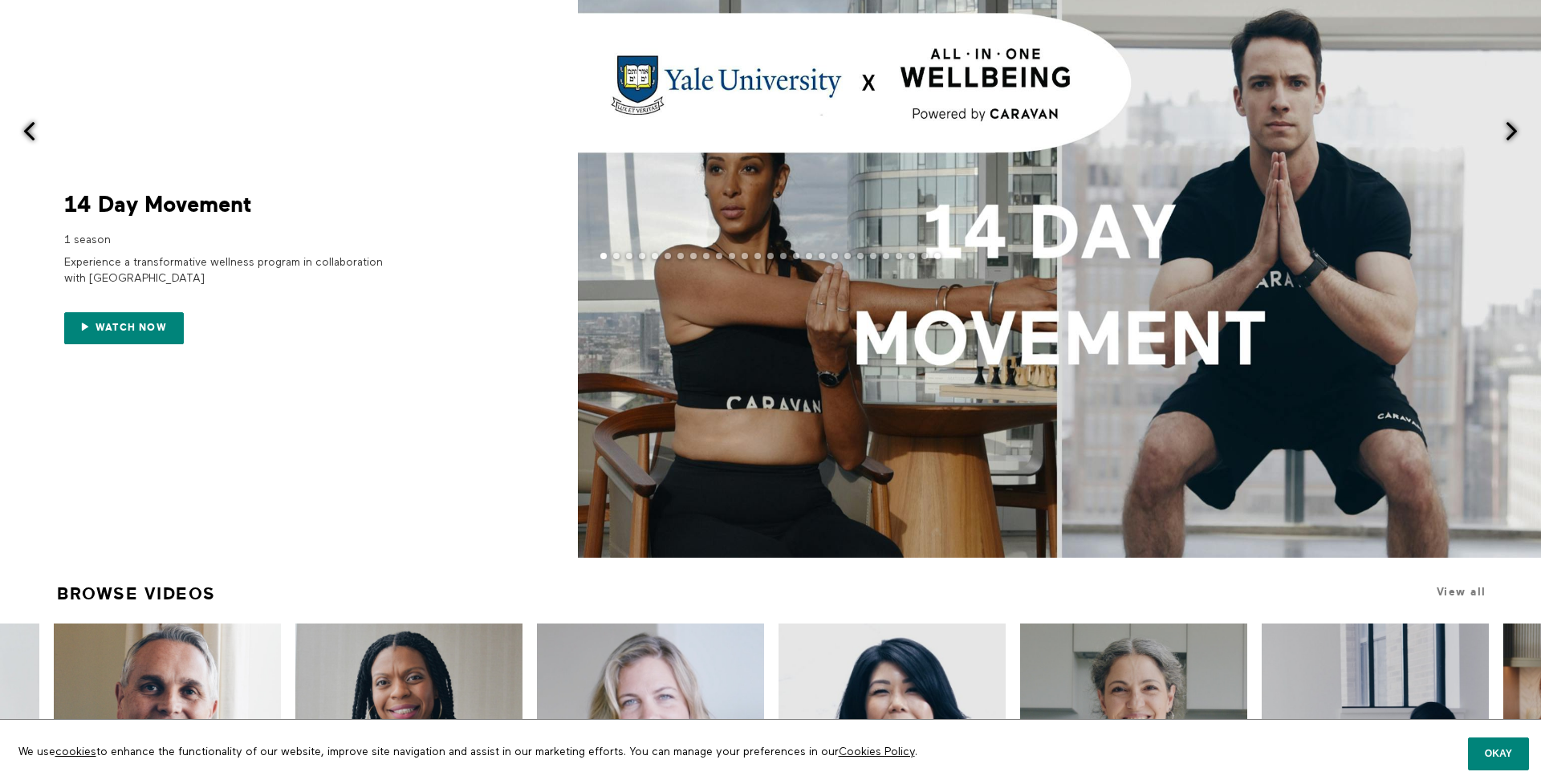
click at [1505, 128] on span at bounding box center [1511, 131] width 20 height 20
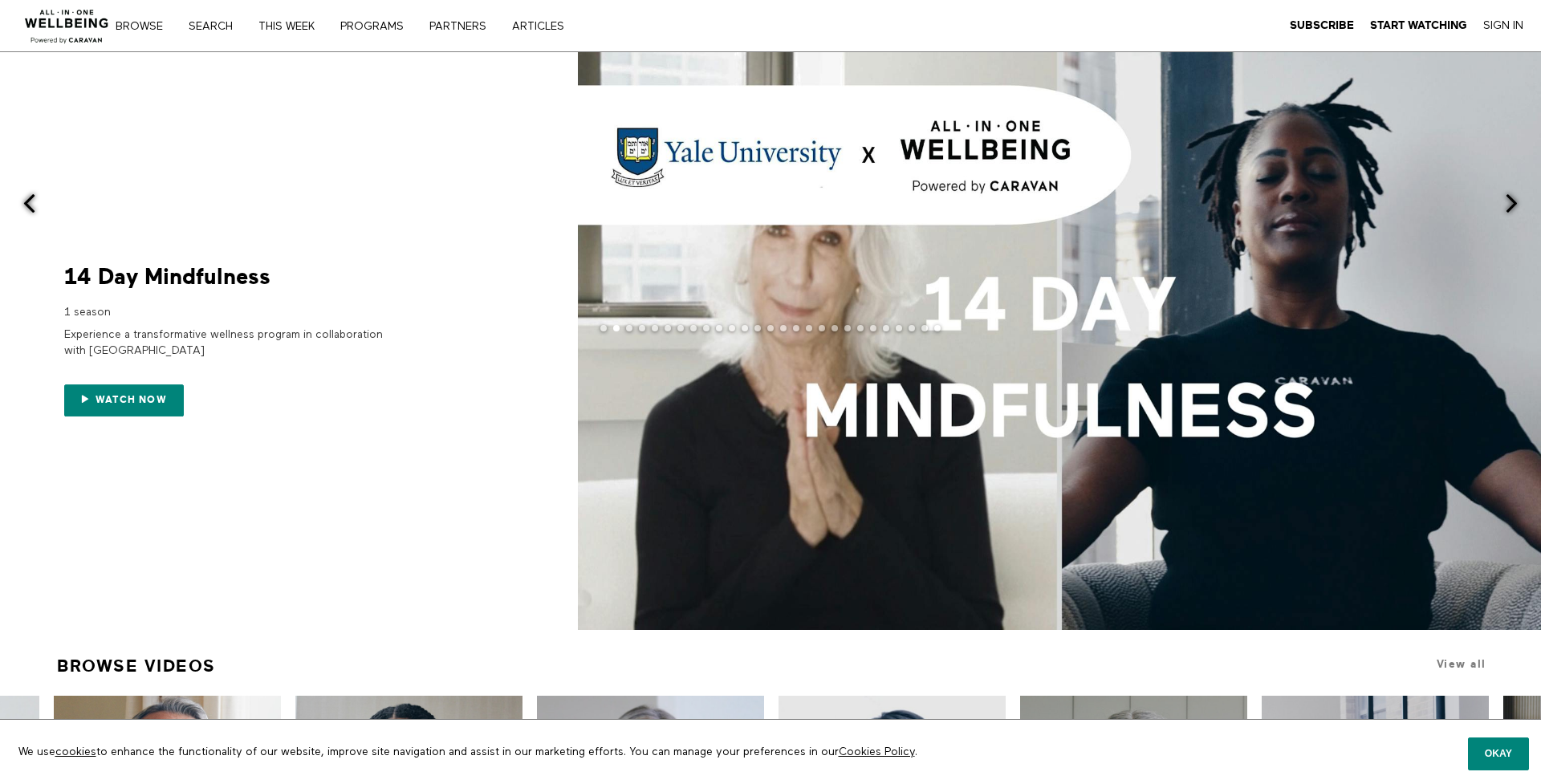
scroll to position [0, 0]
click at [439, 25] on link "PARTNERS" at bounding box center [463, 26] width 80 height 11
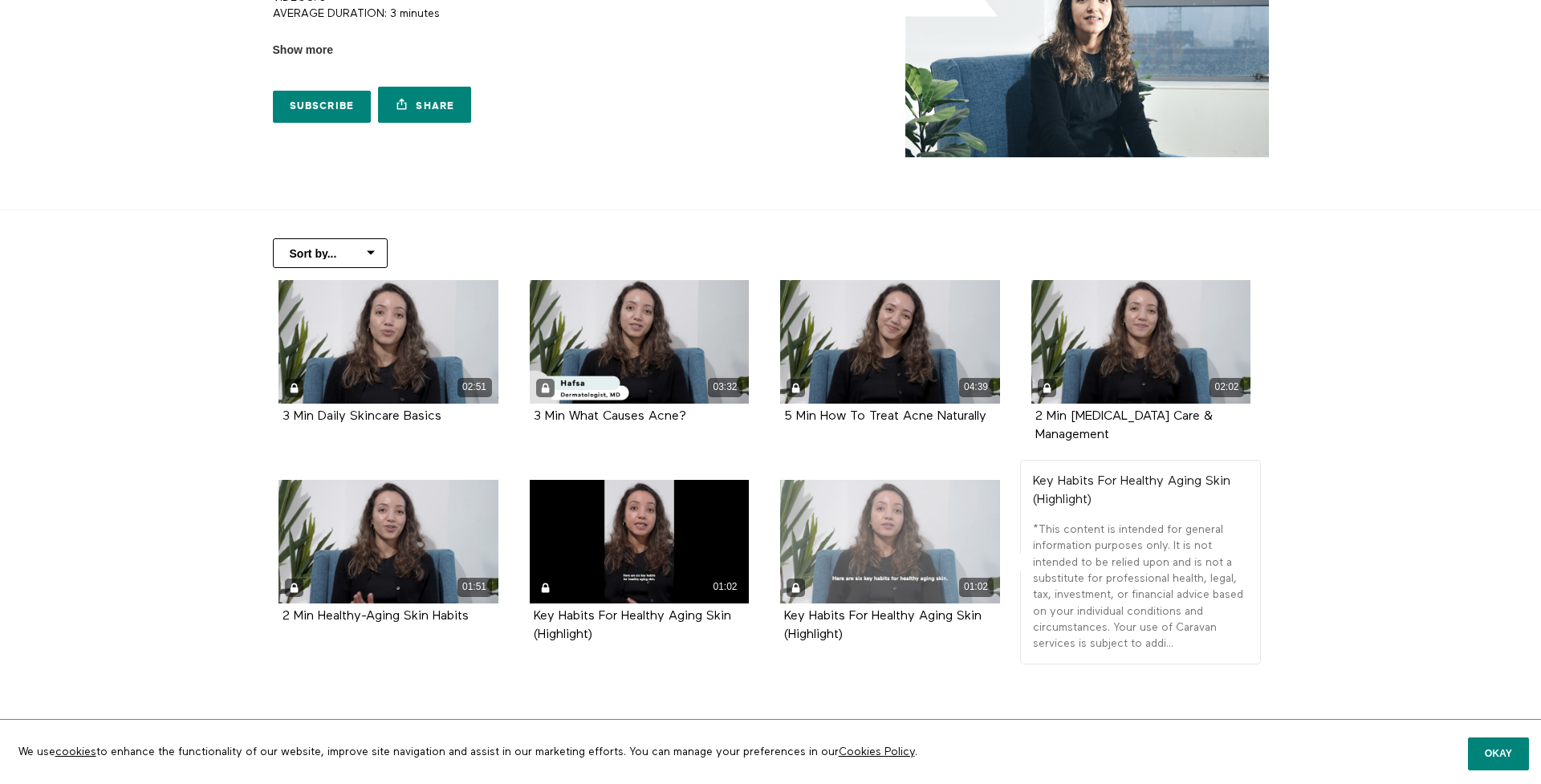
scroll to position [126, 0]
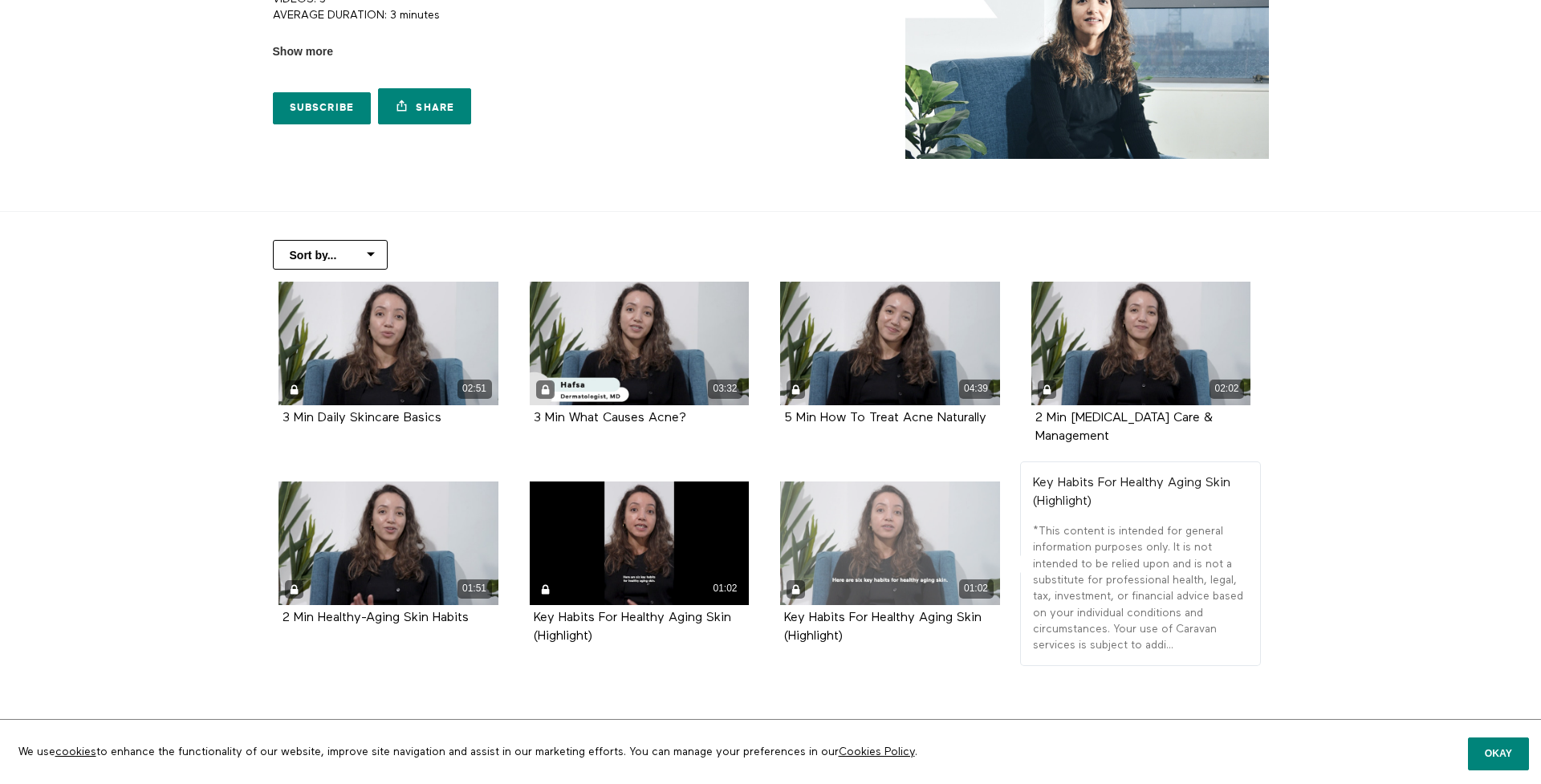
click at [871, 540] on div "01:02" at bounding box center [890, 543] width 219 height 124
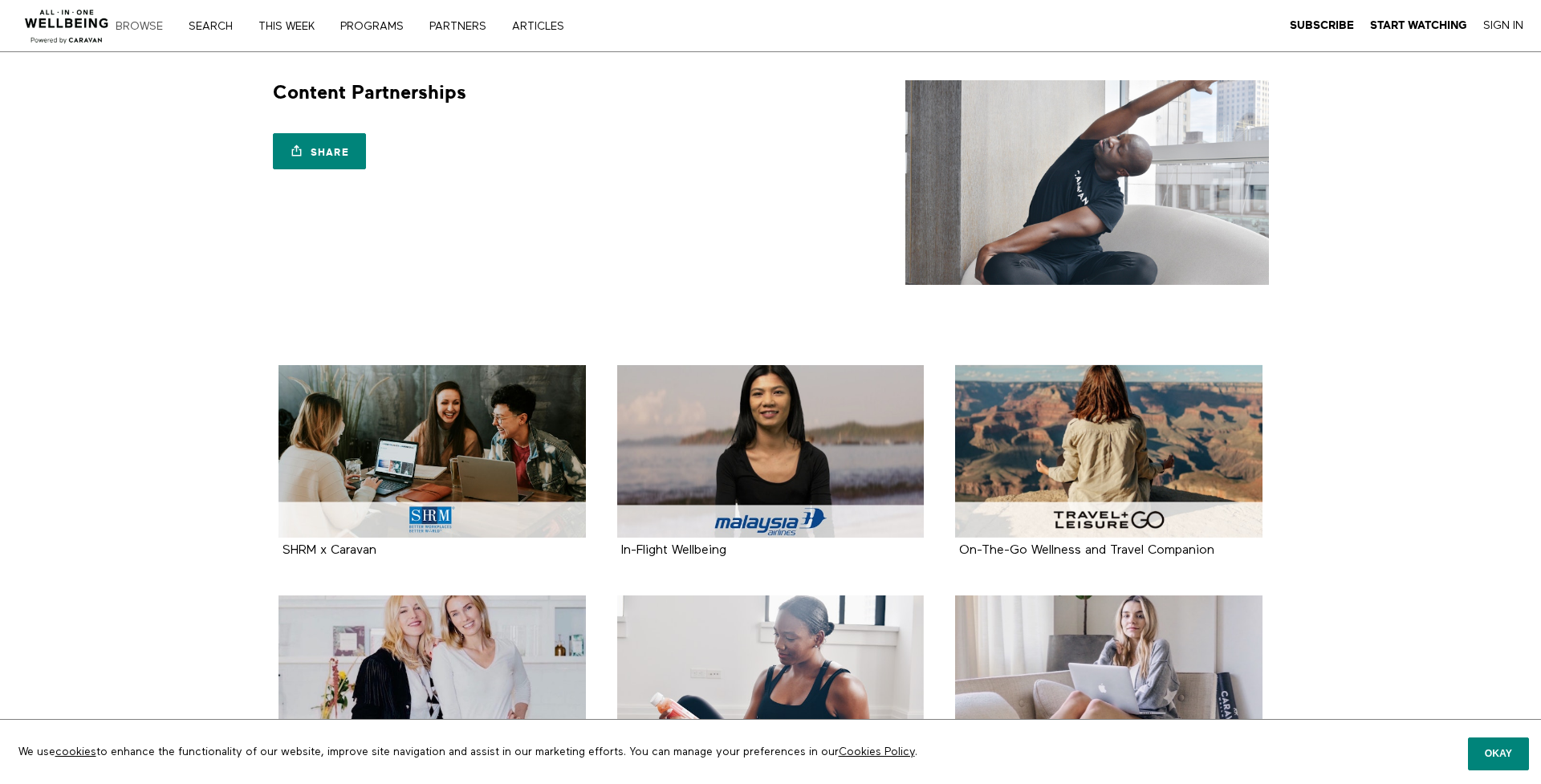
click at [134, 24] on link "Browse" at bounding box center [145, 26] width 70 height 11
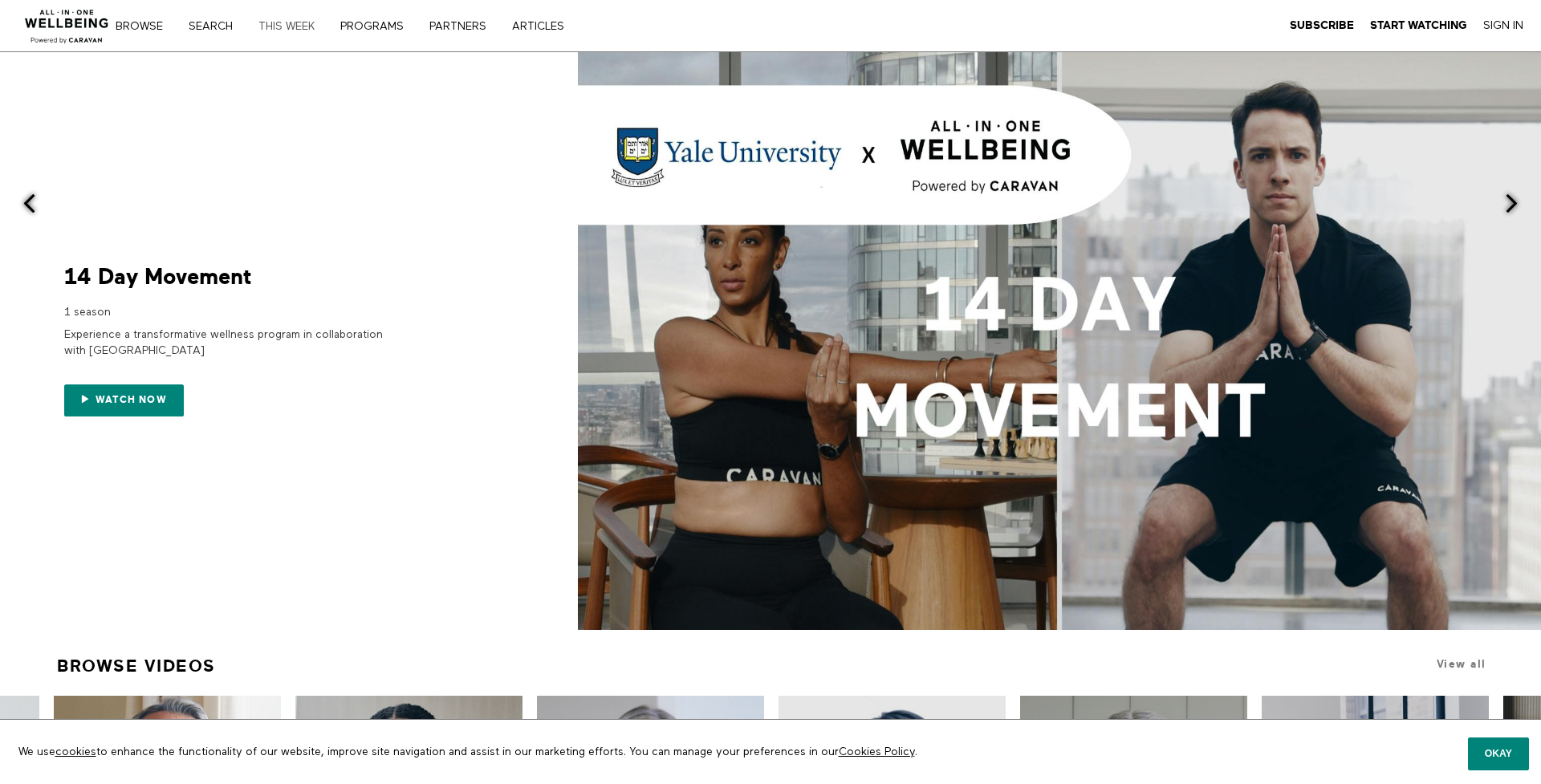
click at [274, 23] on link "THIS WEEK" at bounding box center [292, 26] width 79 height 11
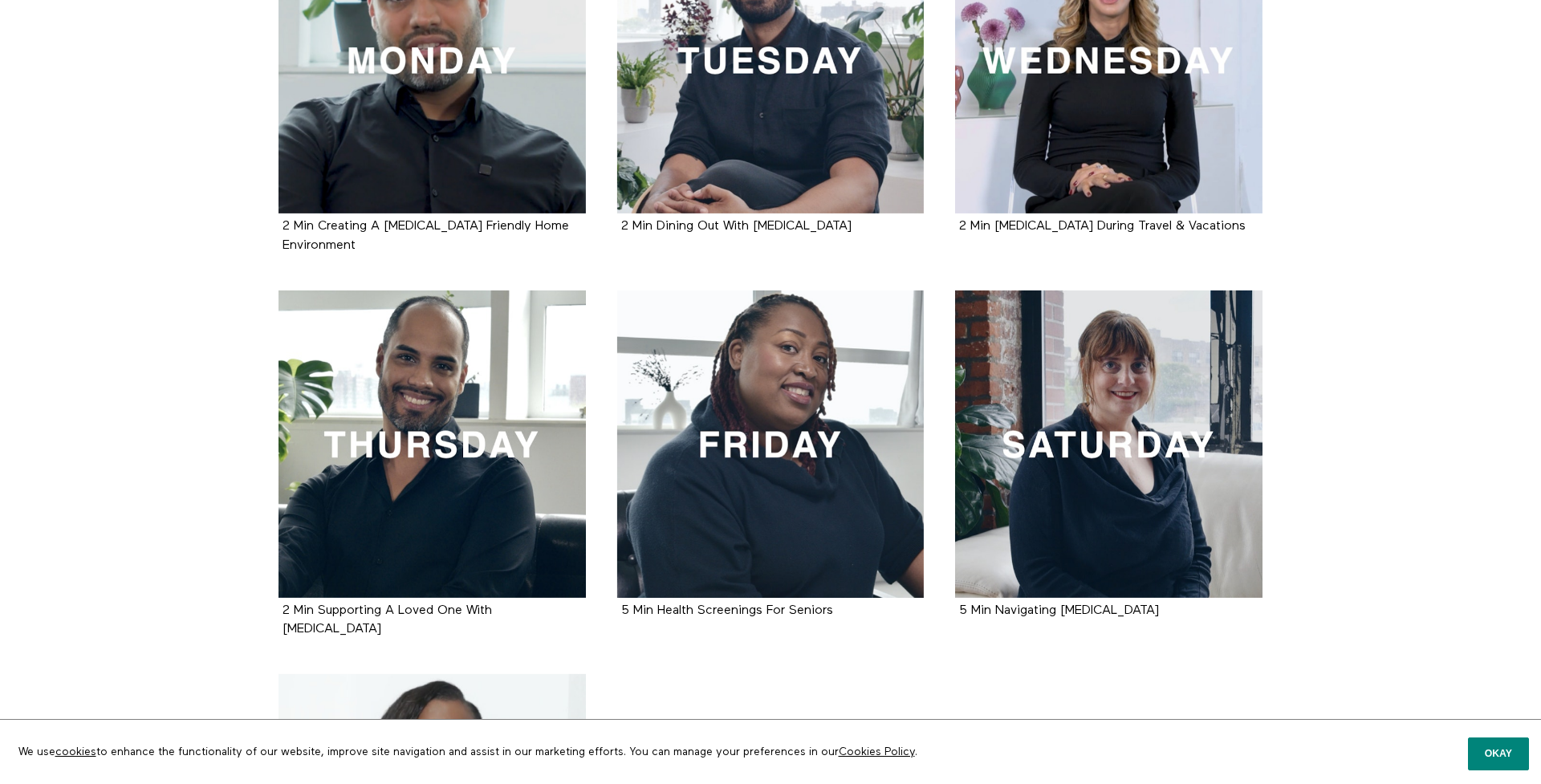
scroll to position [459, 0]
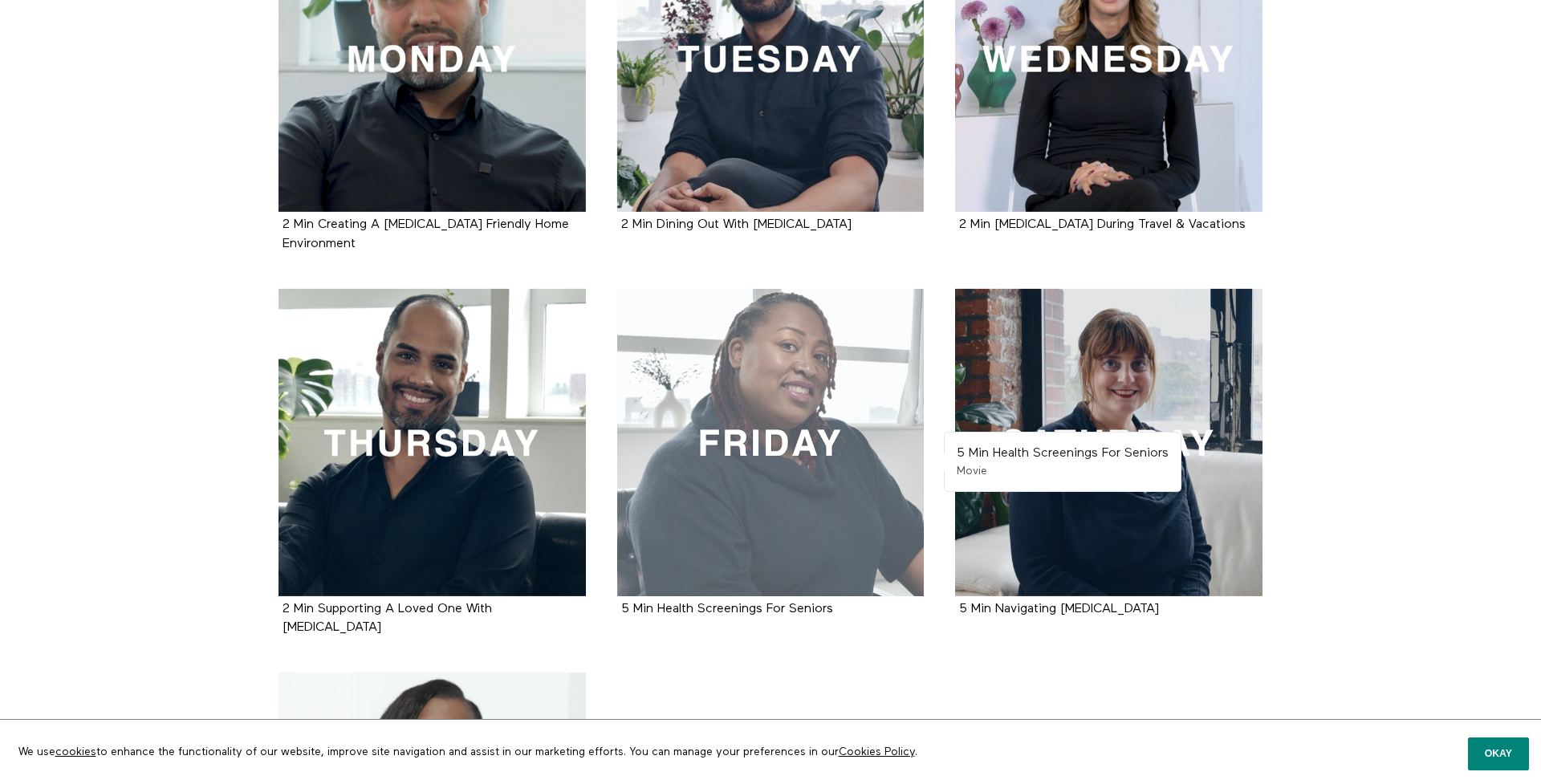
click at [734, 460] on div at bounding box center [770, 443] width 307 height 307
